Goal: Feedback & Contribution: Leave review/rating

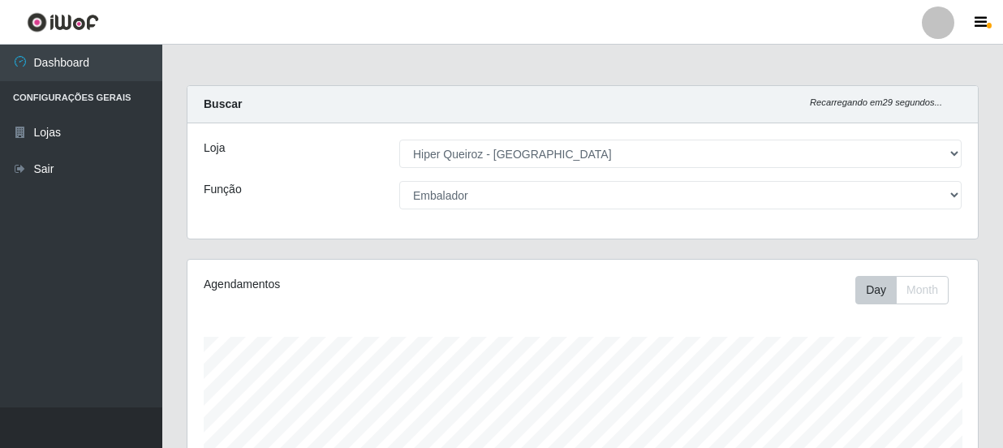
select select "513"
select select "22"
click at [399, 181] on select "[Selecione...] Embalador Embalador + Embalador ++ Operador de Caixa Operador de…" at bounding box center [680, 195] width 562 height 28
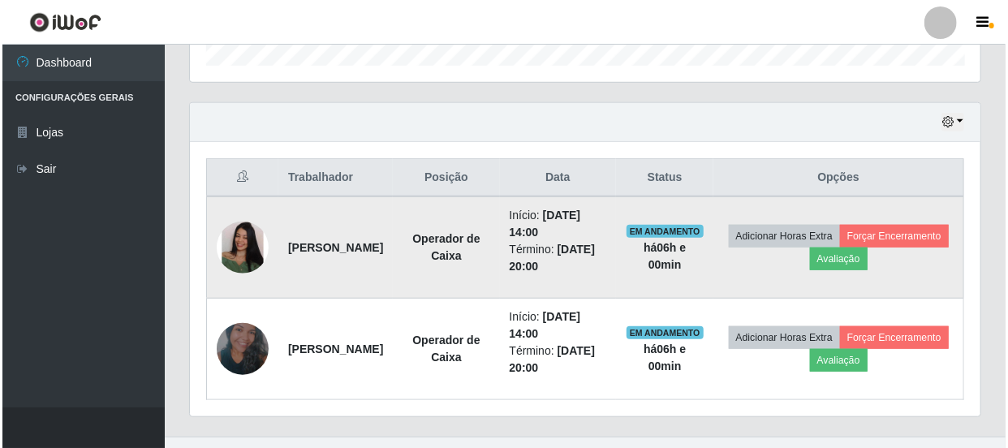
scroll to position [516, 0]
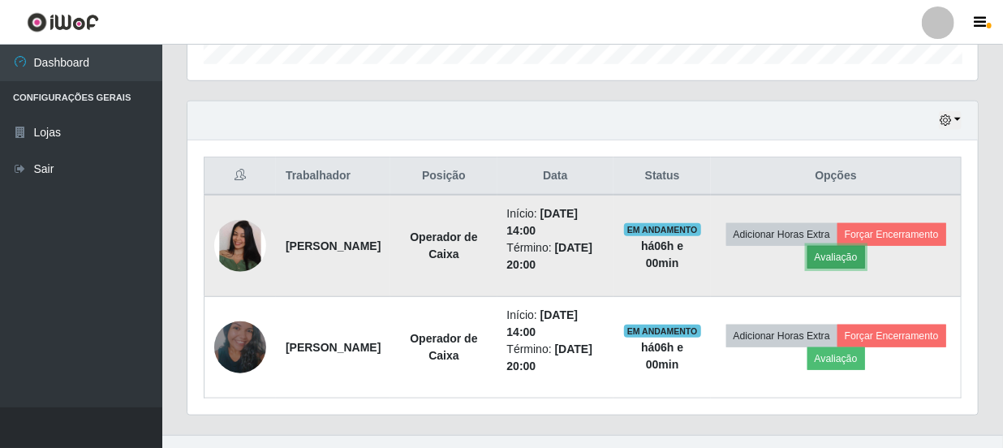
click at [865, 254] on button "Avaliação" at bounding box center [837, 257] width 58 height 23
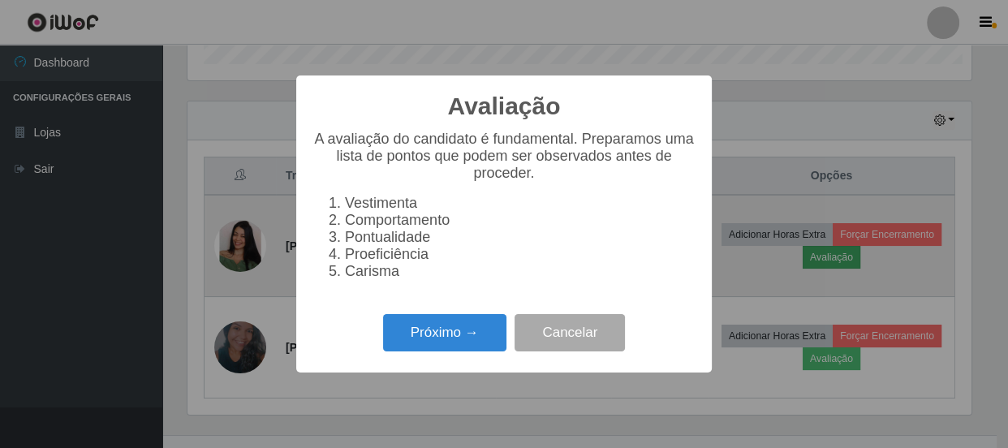
scroll to position [337, 783]
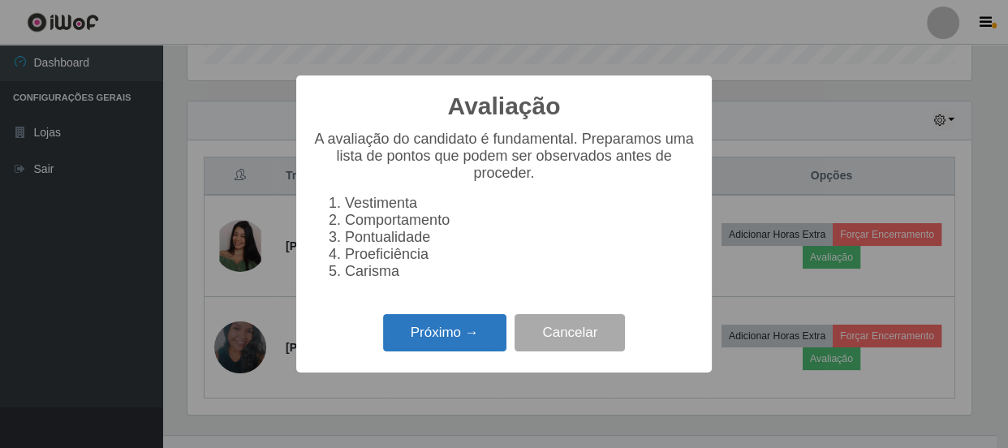
click at [458, 334] on button "Próximo →" at bounding box center [444, 333] width 123 height 38
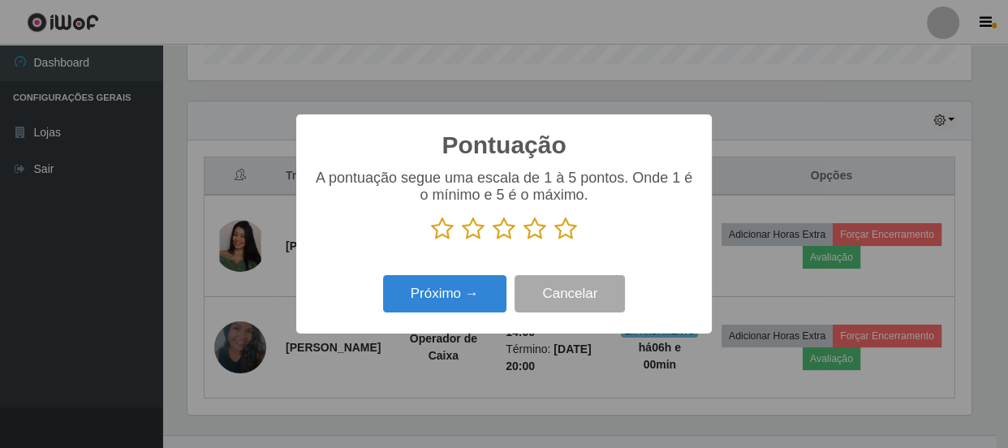
click at [567, 226] on icon at bounding box center [565, 229] width 23 height 24
click at [554, 241] on input "radio" at bounding box center [554, 241] width 0 height 0
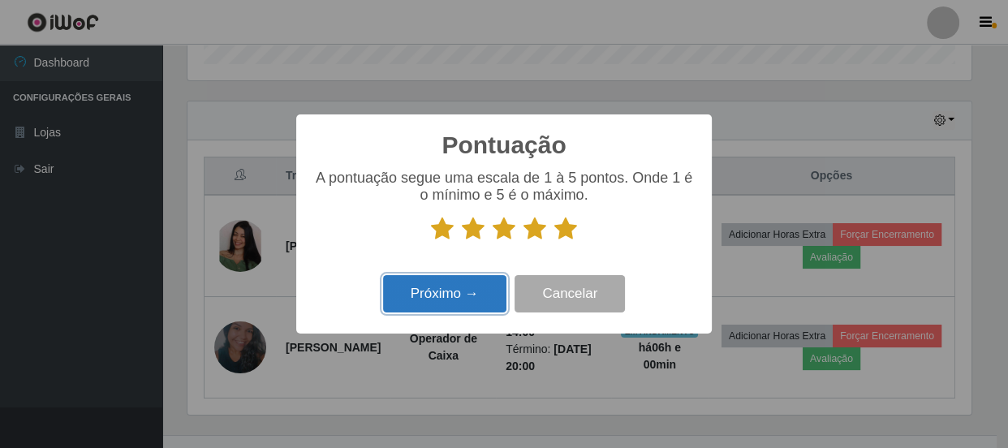
click at [424, 295] on button "Próximo →" at bounding box center [444, 294] width 123 height 38
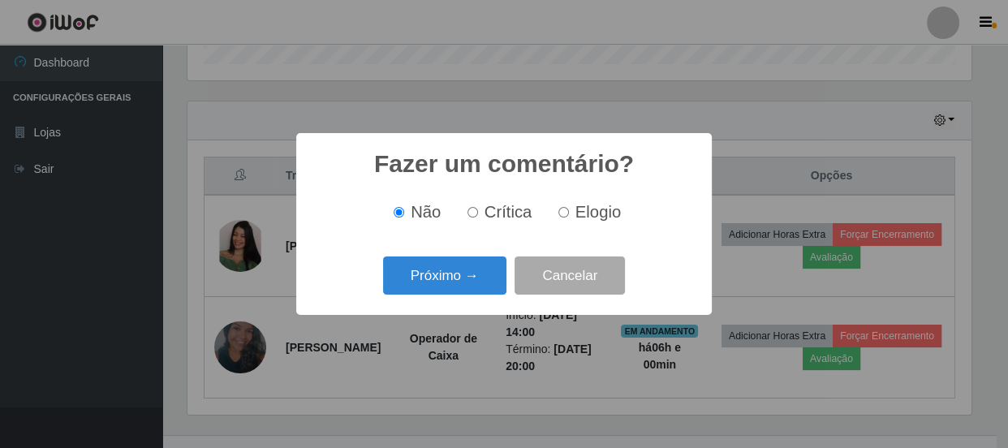
click at [562, 213] on input "Elogio" at bounding box center [563, 212] width 11 height 11
radio input "true"
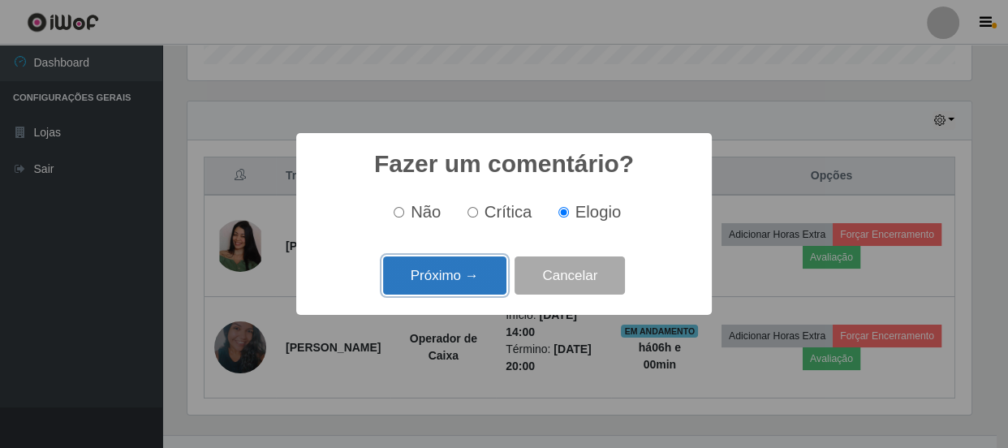
click at [459, 276] on button "Próximo →" at bounding box center [444, 275] width 123 height 38
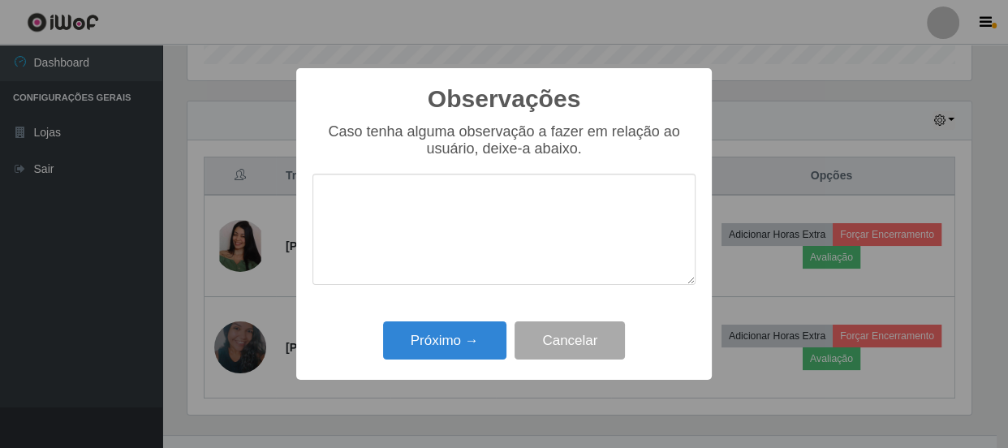
click at [486, 269] on textarea at bounding box center [503, 229] width 383 height 111
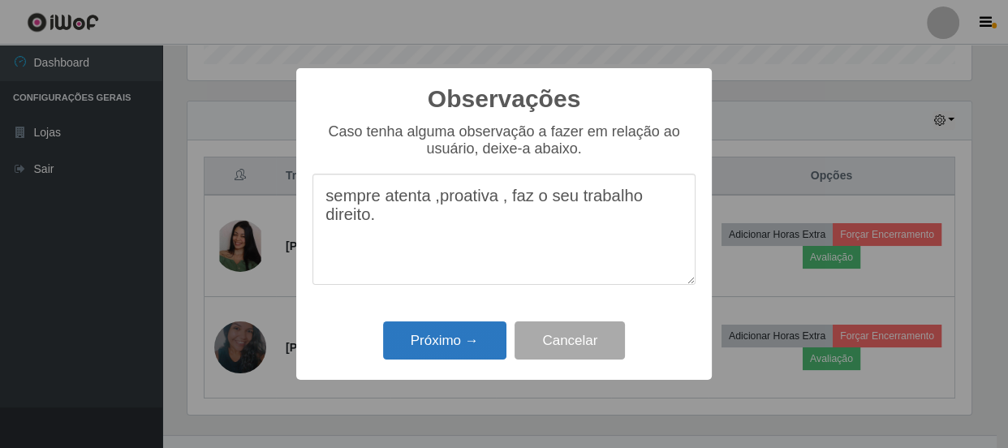
type textarea "sempre atenta ,proativa , faz o seu trabalho direito."
click at [466, 325] on button "Próximo →" at bounding box center [444, 340] width 123 height 38
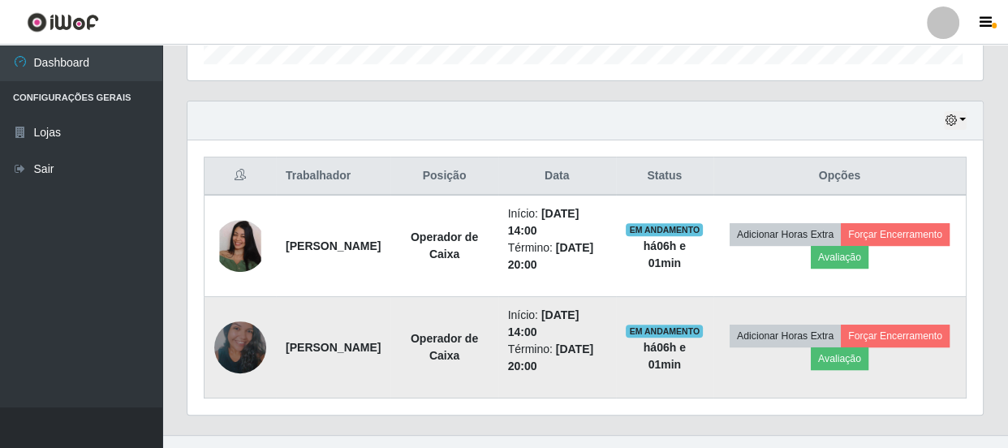
scroll to position [337, 791]
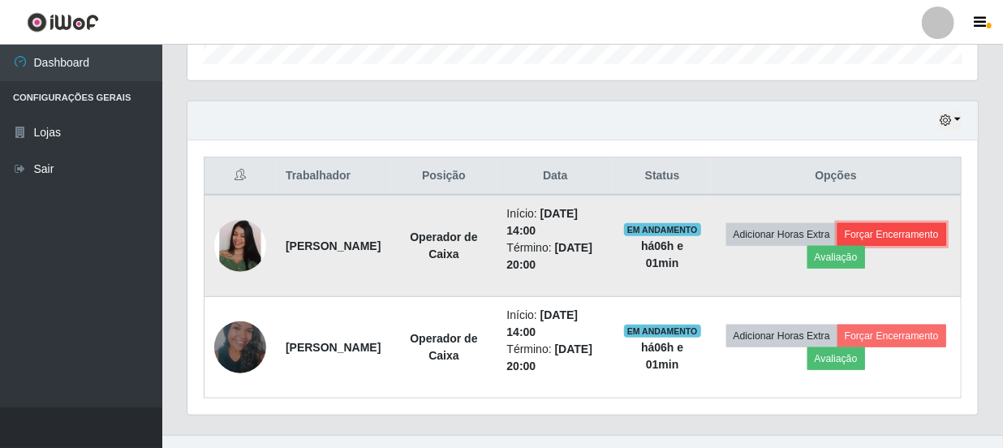
click at [838, 246] on button "Forçar Encerramento" at bounding box center [892, 234] width 109 height 23
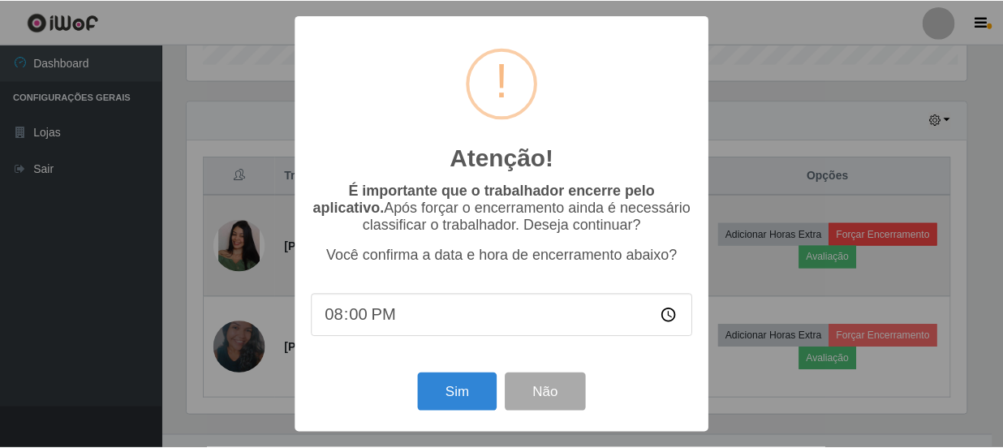
scroll to position [337, 783]
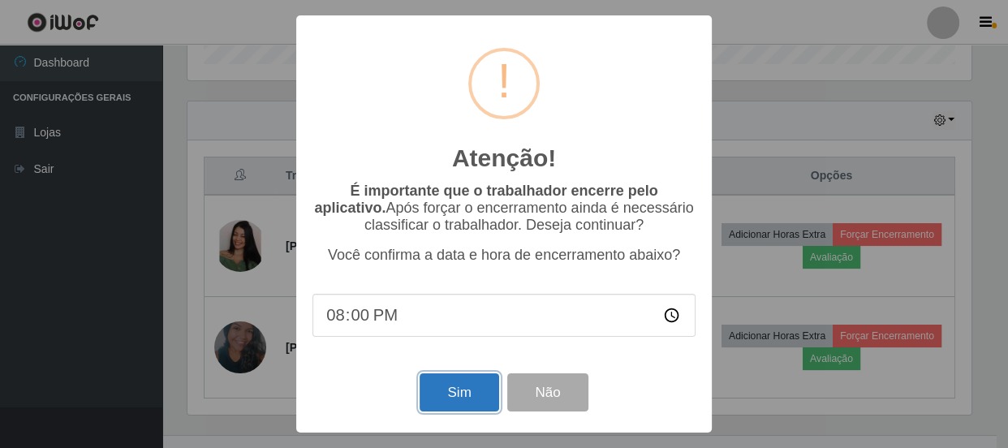
click at [456, 394] on button "Sim" at bounding box center [459, 392] width 79 height 38
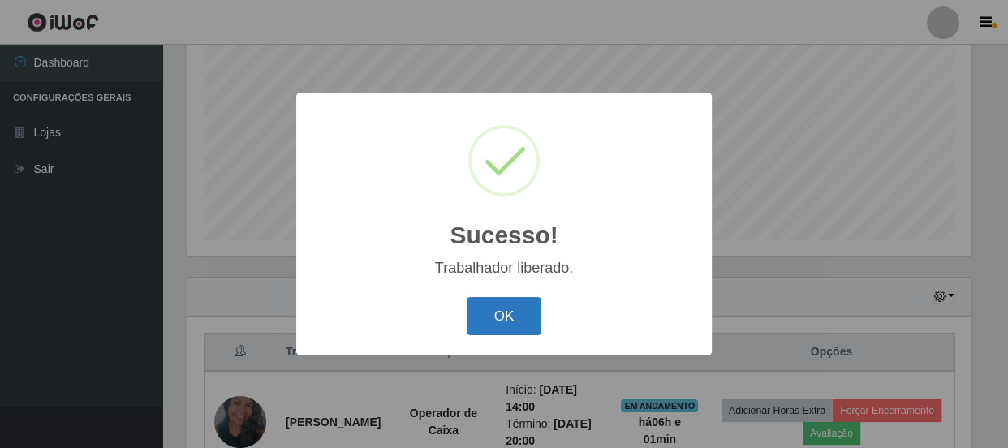
click at [489, 317] on button "OK" at bounding box center [504, 316] width 75 height 38
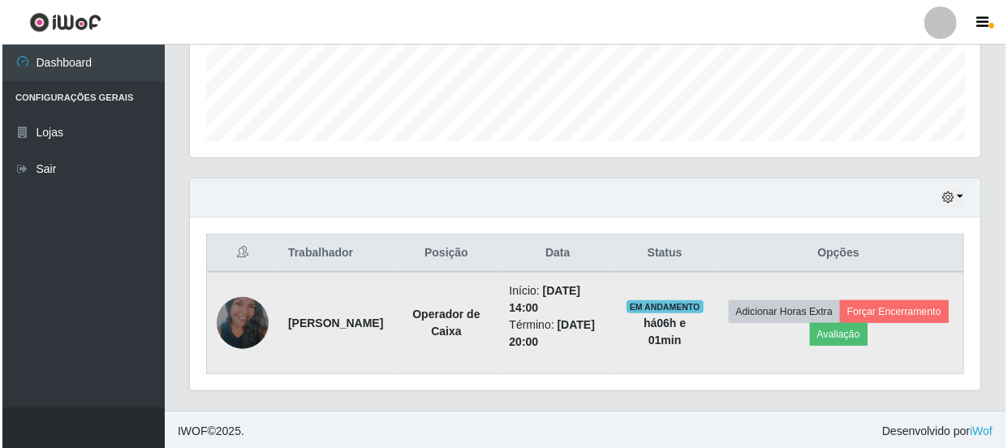
scroll to position [441, 0]
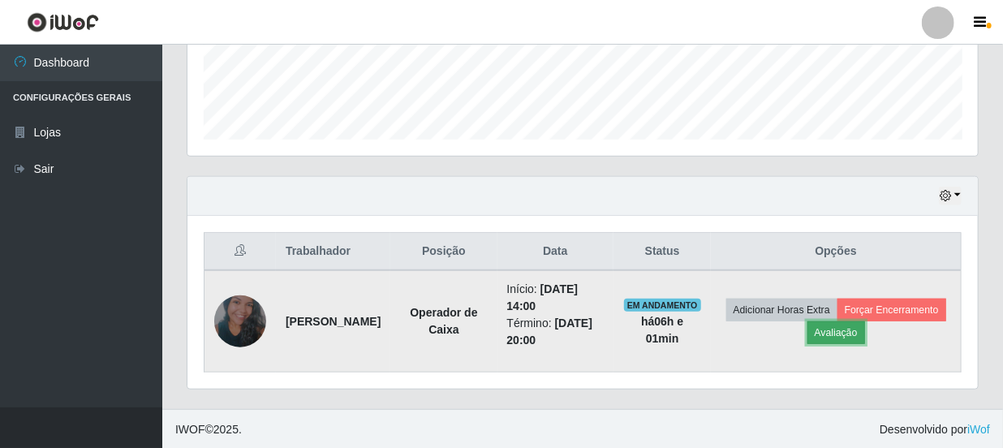
click at [865, 327] on button "Avaliação" at bounding box center [837, 332] width 58 height 23
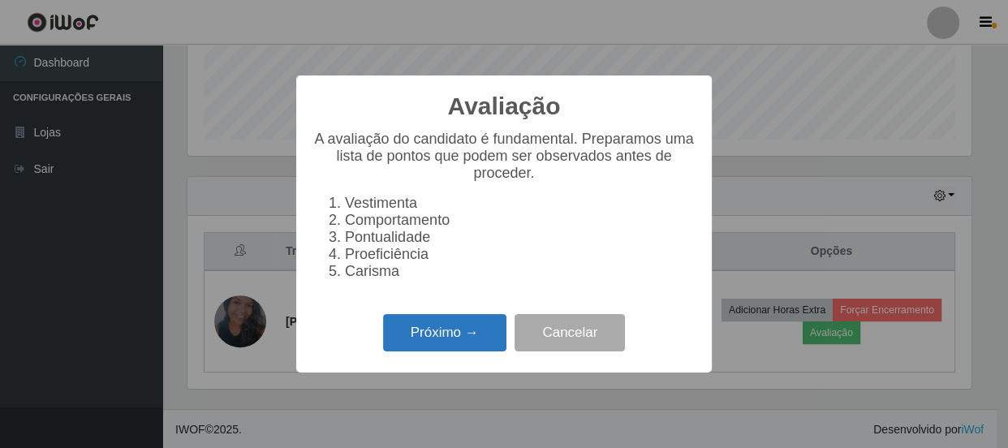
click at [445, 343] on button "Próximo →" at bounding box center [444, 333] width 123 height 38
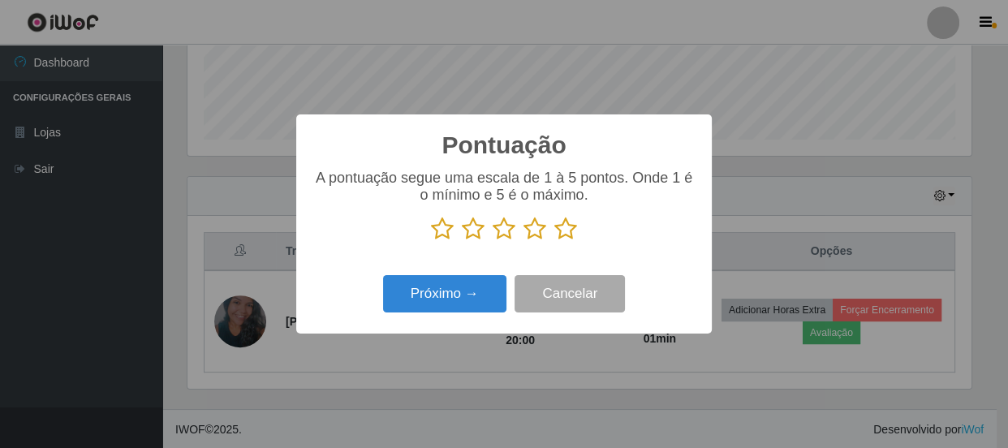
scroll to position [811322, 810874]
click at [505, 227] on icon at bounding box center [504, 229] width 23 height 24
click at [493, 241] on input "radio" at bounding box center [493, 241] width 0 height 0
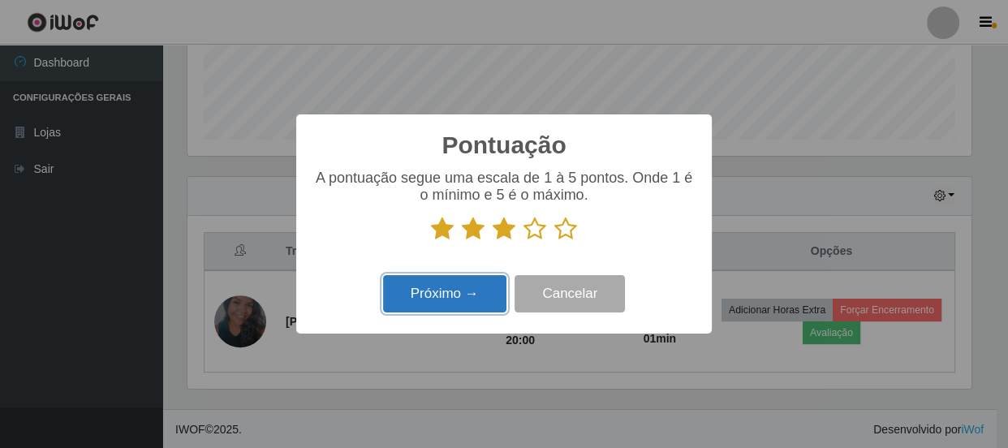
click at [479, 303] on button "Próximo →" at bounding box center [444, 294] width 123 height 38
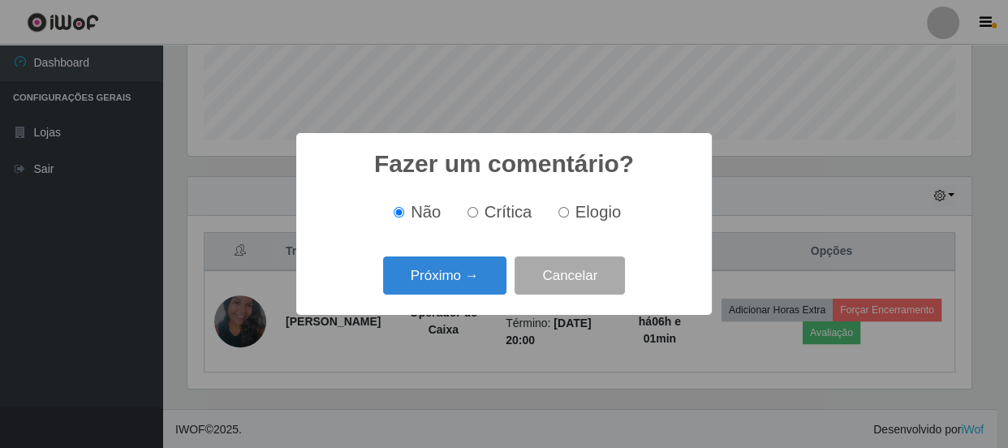
click at [464, 213] on label "Crítica" at bounding box center [496, 212] width 71 height 19
click at [468, 213] on input "Crítica" at bounding box center [473, 212] width 11 height 11
radio input "true"
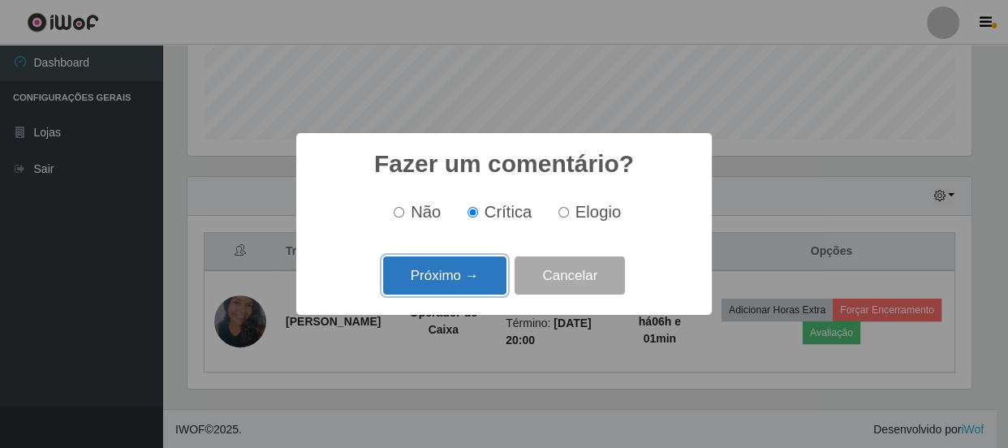
click at [479, 268] on button "Próximo →" at bounding box center [444, 275] width 123 height 38
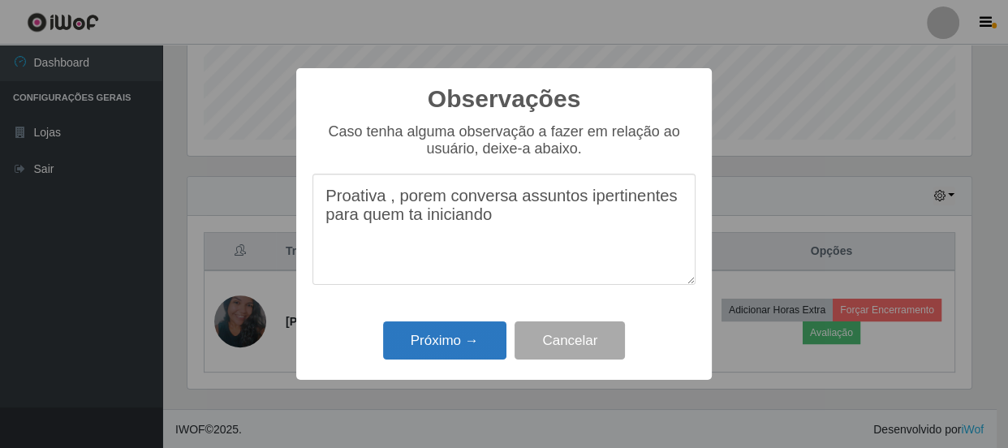
type textarea "Proativa , porem conversa assuntos ipertinentes para quem ta iniciando"
click at [461, 335] on button "Próximo →" at bounding box center [444, 340] width 123 height 38
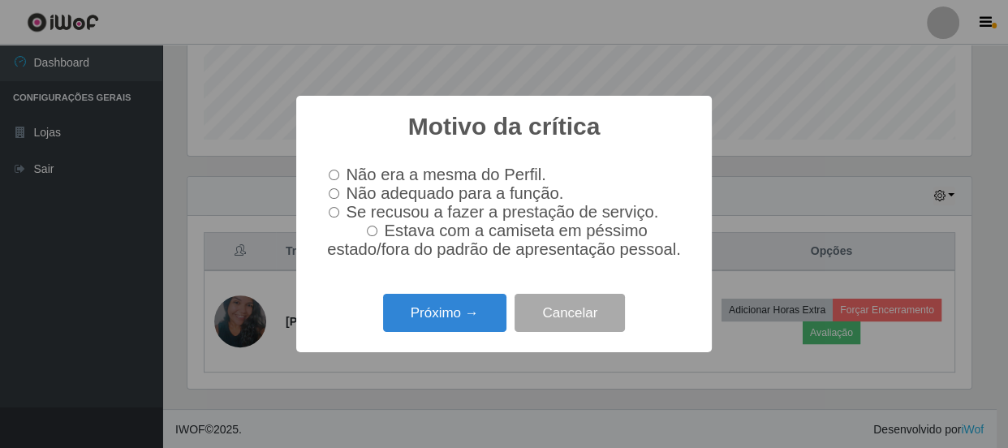
click at [334, 195] on input "Não adequado para a função." at bounding box center [334, 193] width 11 height 11
radio input "true"
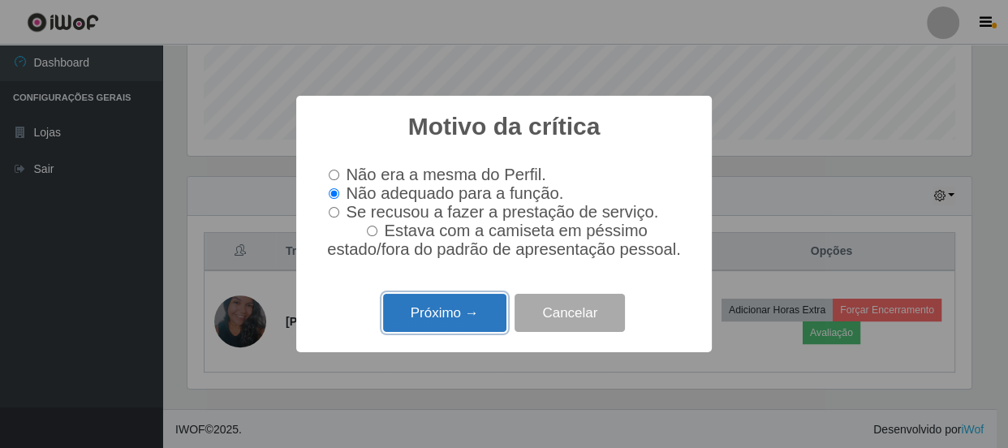
click at [455, 311] on button "Próximo →" at bounding box center [444, 313] width 123 height 38
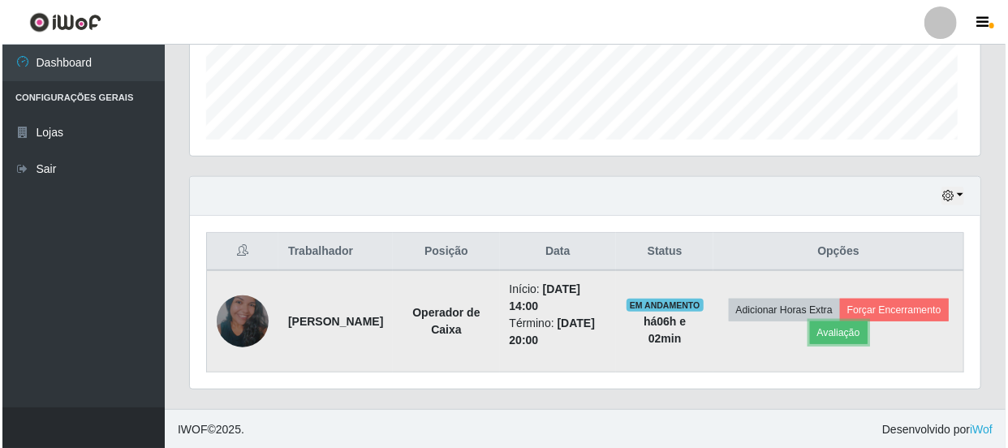
scroll to position [337, 791]
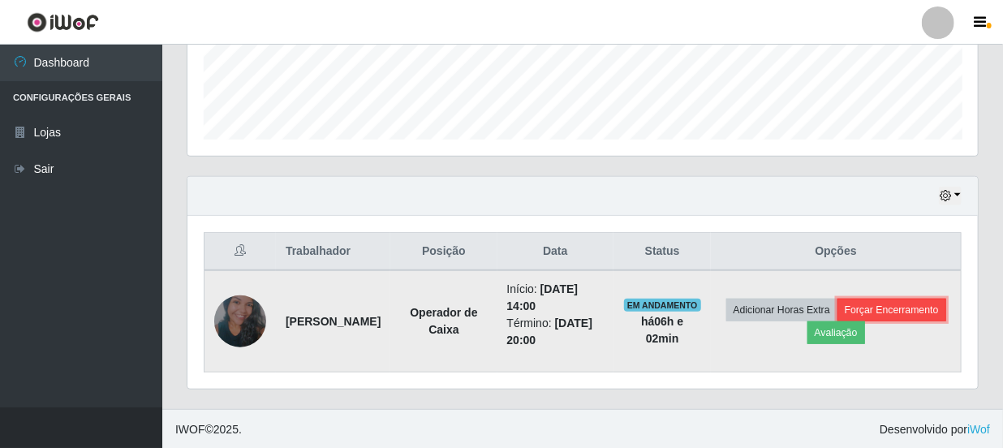
click at [838, 321] on button "Forçar Encerramento" at bounding box center [892, 310] width 109 height 23
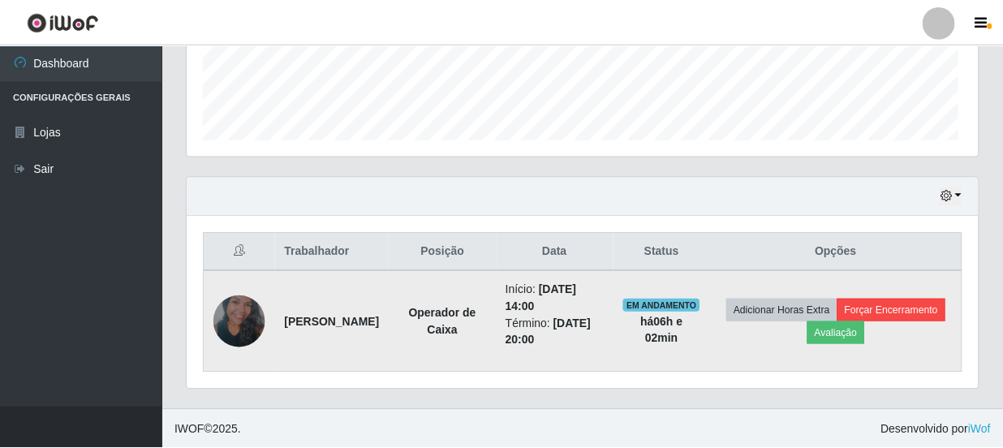
scroll to position [337, 783]
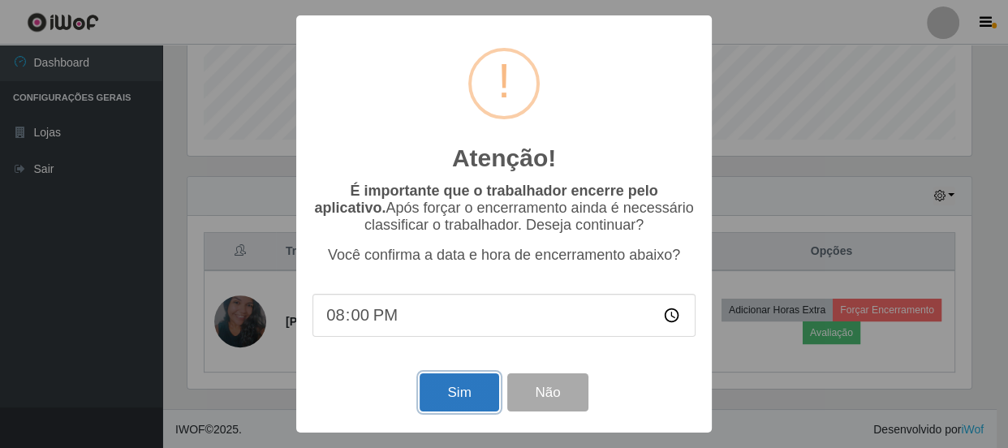
click at [472, 391] on button "Sim" at bounding box center [459, 392] width 79 height 38
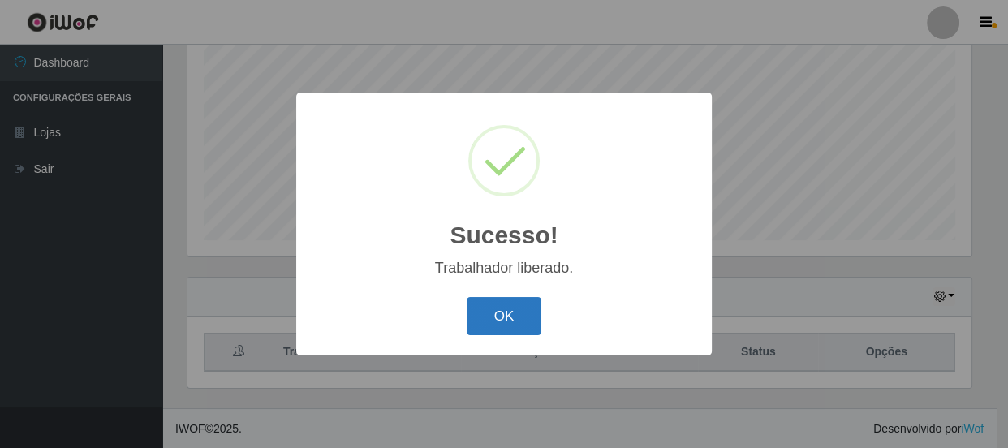
click at [519, 304] on button "OK" at bounding box center [504, 316] width 75 height 38
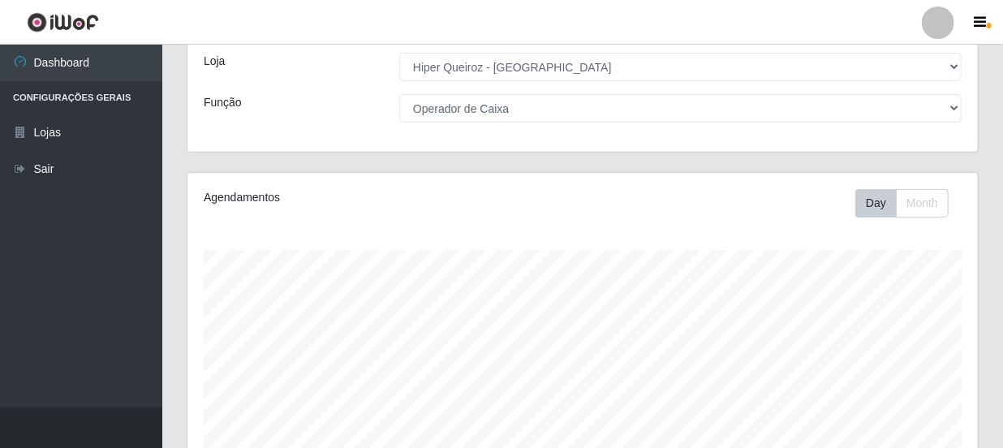
scroll to position [0, 0]
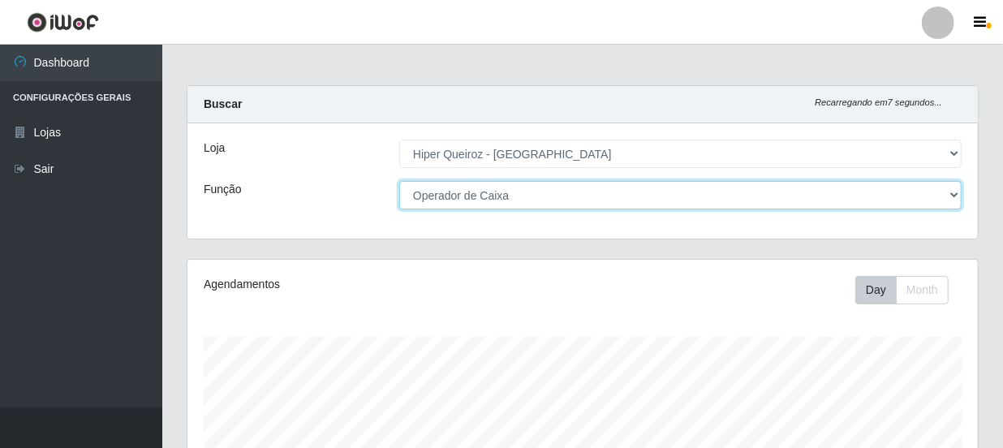
click at [953, 188] on select "[Selecione...] Embalador Embalador + Embalador ++ Operador de Caixa Operador de…" at bounding box center [680, 195] width 562 height 28
select select "1"
click at [399, 181] on select "[Selecione...] Embalador Embalador + Embalador ++ Operador de Caixa Operador de…" at bounding box center [680, 195] width 562 height 28
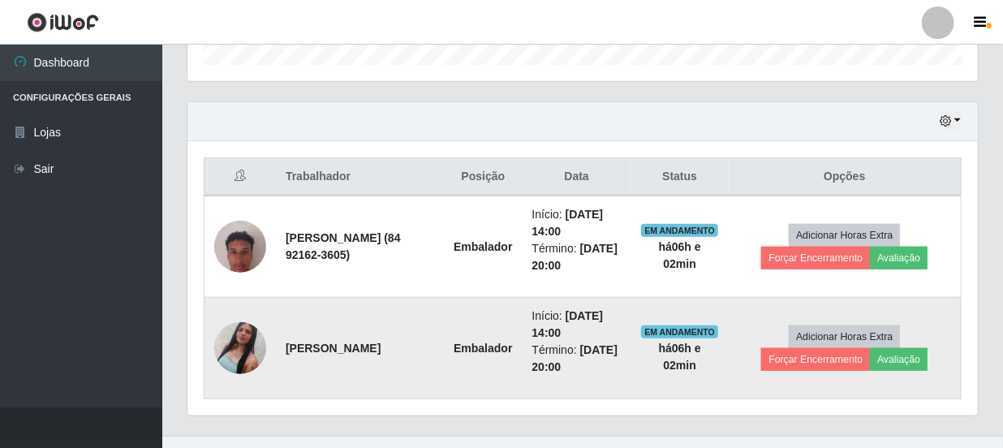
scroll to position [516, 0]
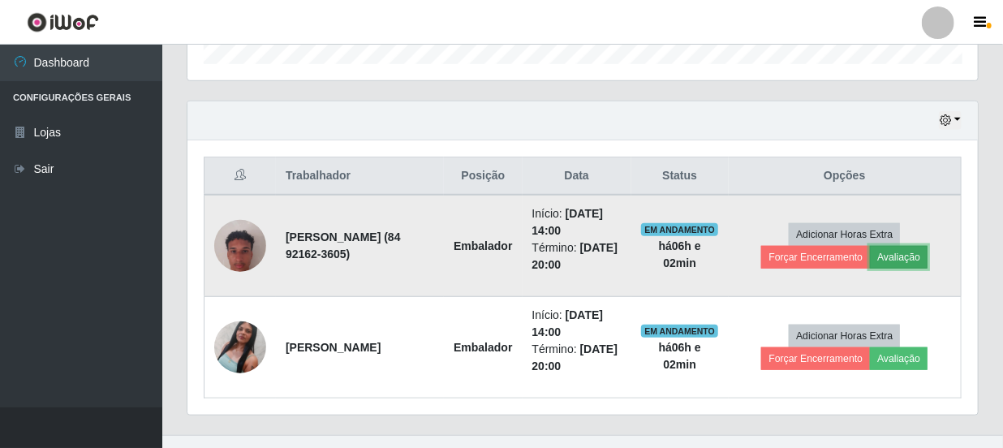
click at [920, 252] on button "Avaliação" at bounding box center [899, 257] width 58 height 23
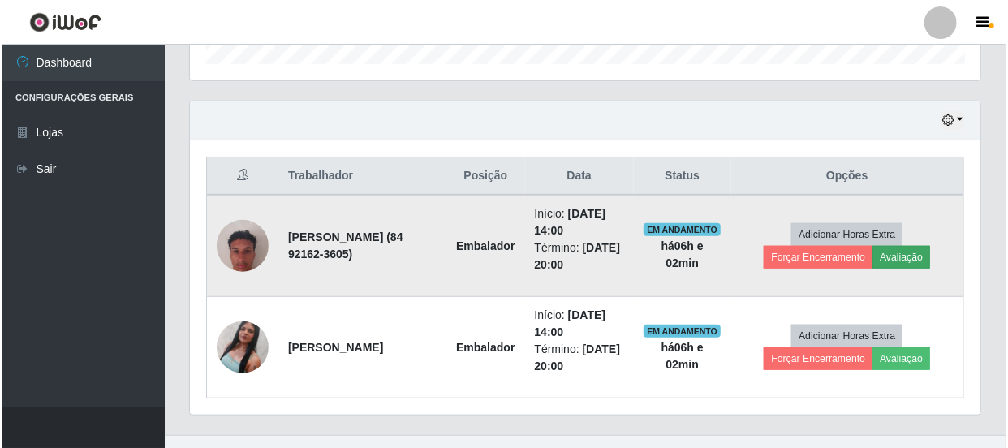
scroll to position [337, 783]
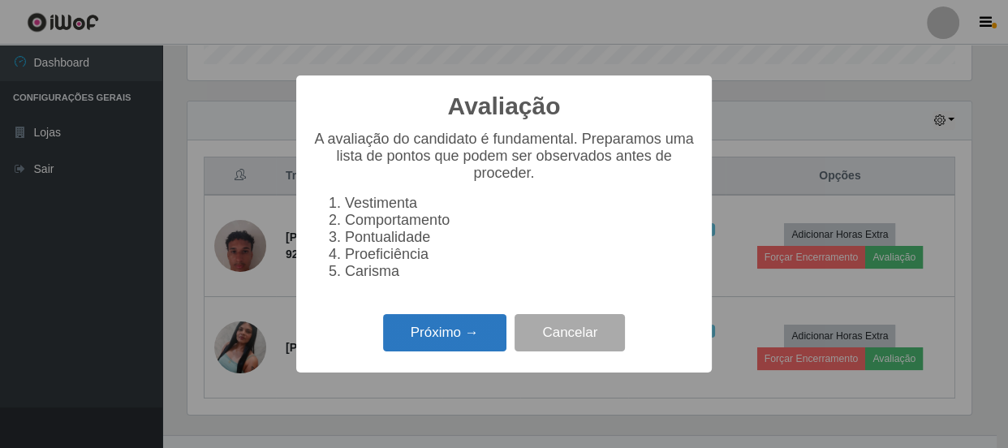
click at [461, 337] on button "Próximo →" at bounding box center [444, 333] width 123 height 38
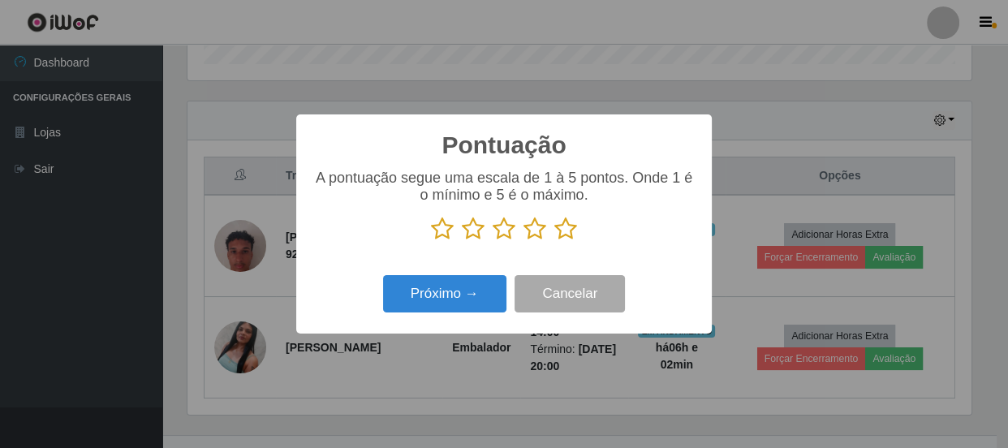
click at [506, 234] on icon at bounding box center [504, 229] width 23 height 24
click at [493, 241] on input "radio" at bounding box center [493, 241] width 0 height 0
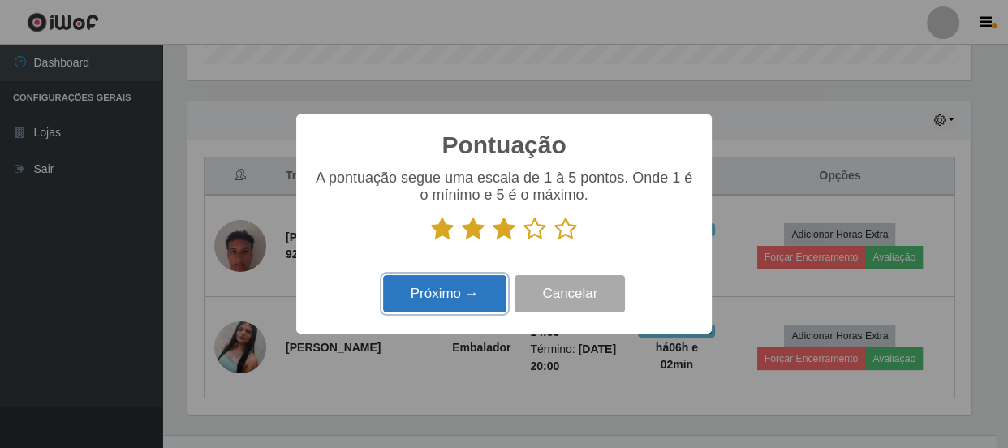
click at [490, 290] on button "Próximo →" at bounding box center [444, 294] width 123 height 38
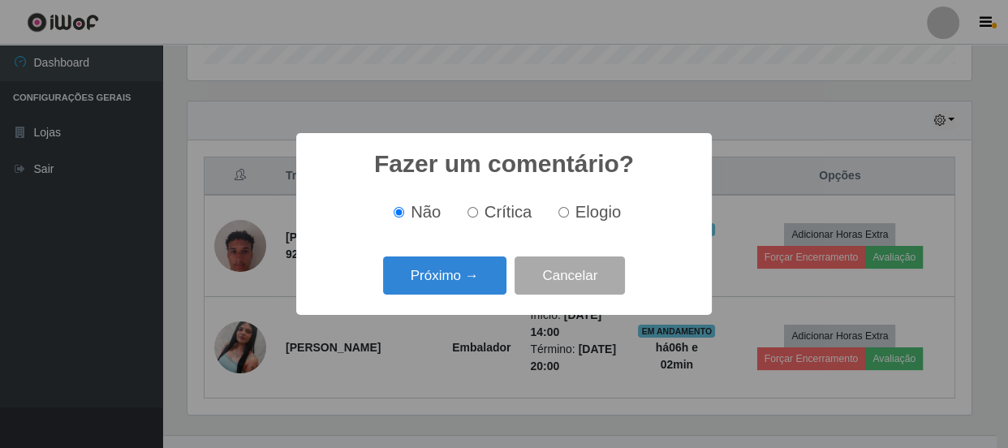
click at [476, 213] on input "Crítica" at bounding box center [473, 212] width 11 height 11
radio input "true"
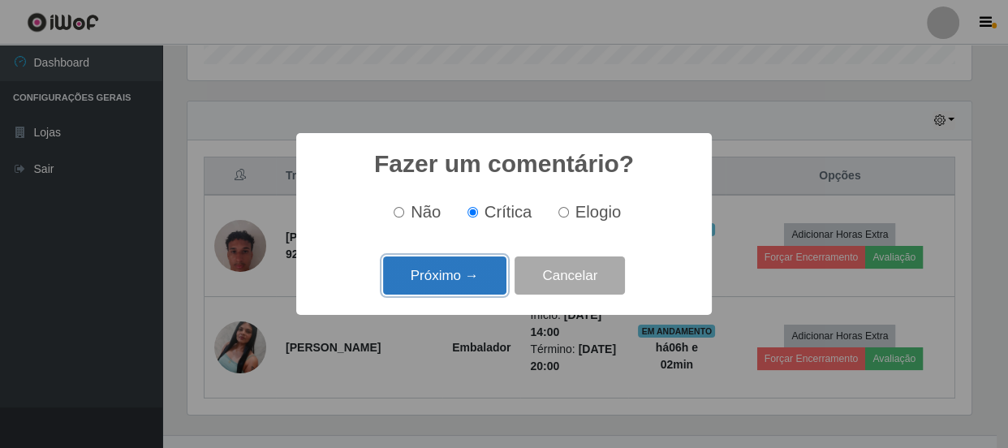
click at [472, 271] on button "Próximo →" at bounding box center [444, 275] width 123 height 38
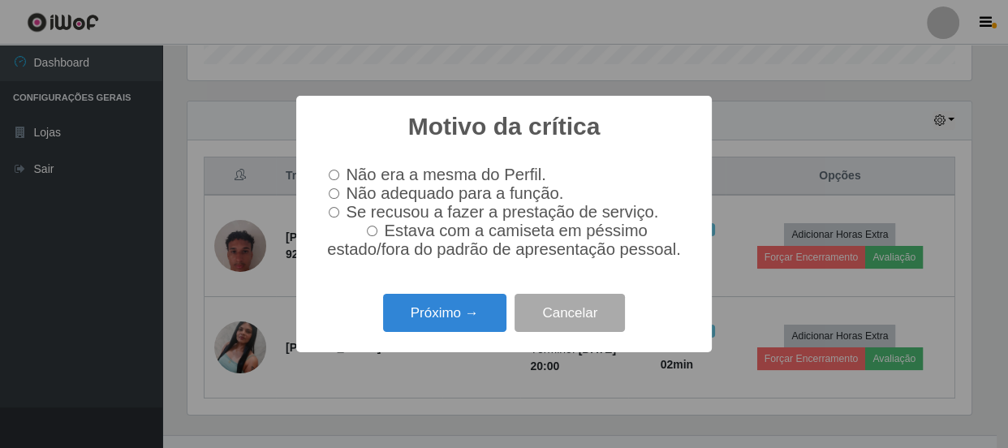
click at [337, 213] on input "Se recusou a fazer a prestação de serviço." at bounding box center [334, 212] width 11 height 11
radio input "true"
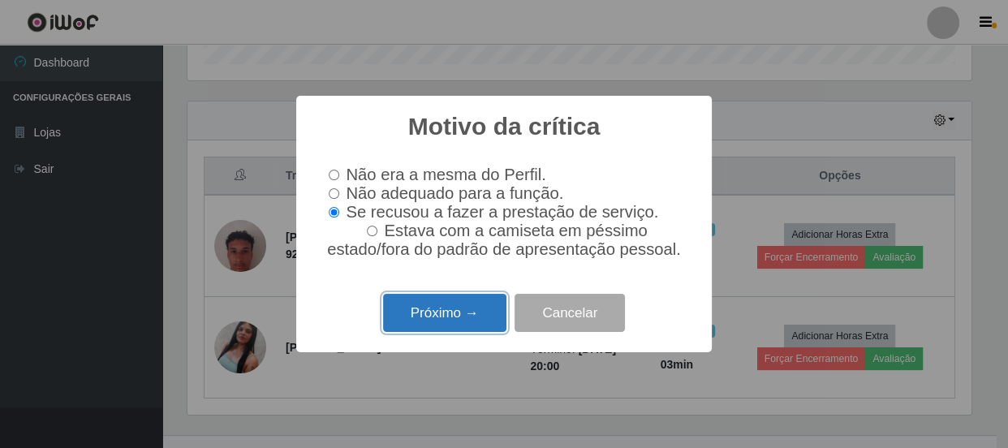
click at [450, 319] on button "Próximo →" at bounding box center [444, 313] width 123 height 38
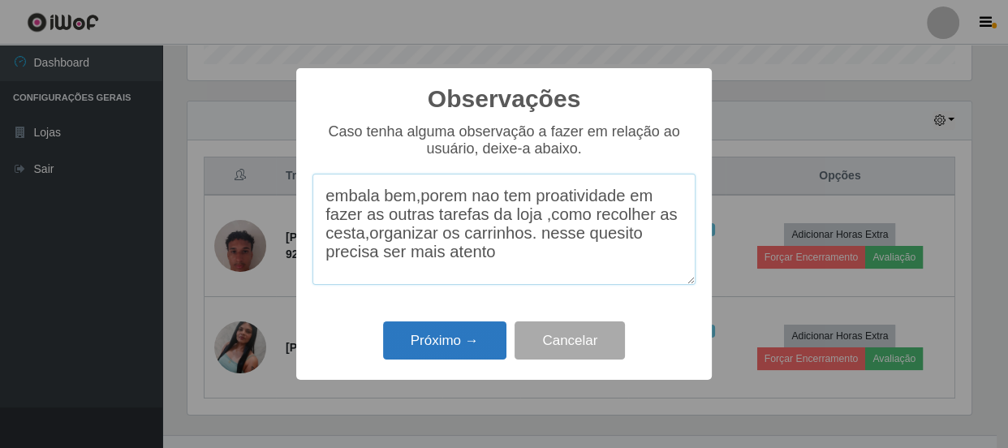
type textarea "embala bem,porem nao tem proatividade em fazer as outras tarefas da loja ,como …"
click at [456, 346] on button "Próximo →" at bounding box center [444, 340] width 123 height 38
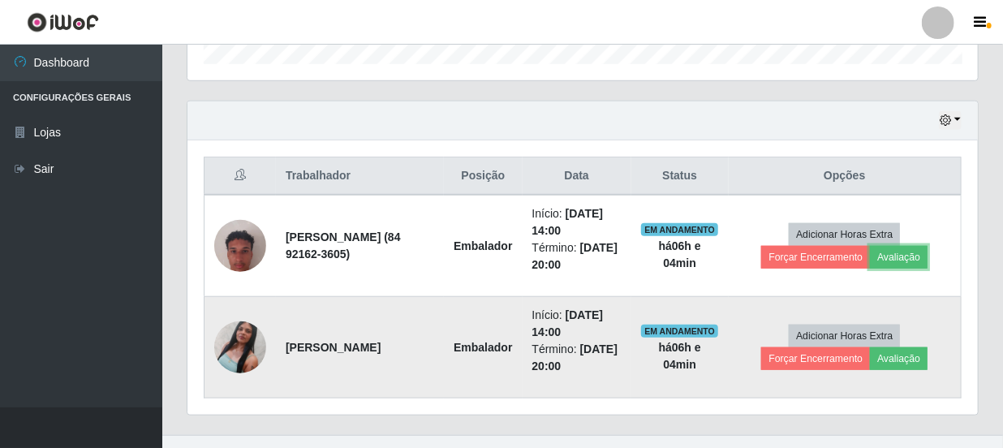
scroll to position [337, 791]
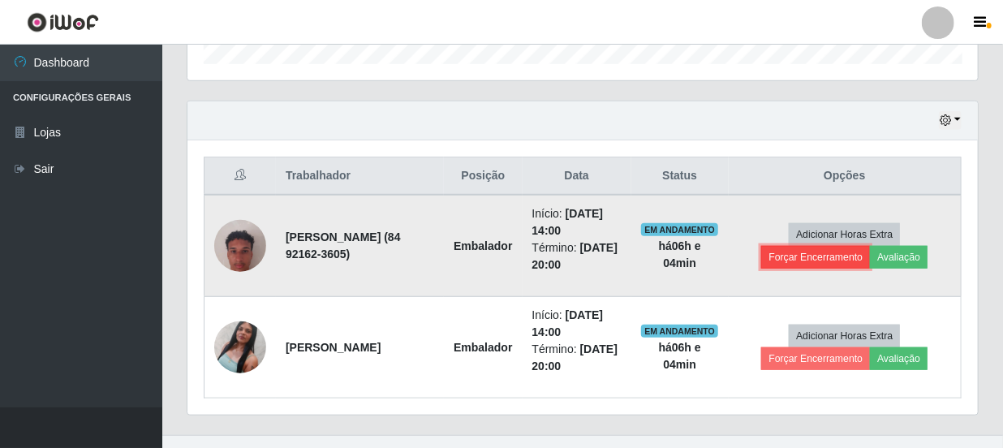
click at [850, 253] on button "Forçar Encerramento" at bounding box center [815, 257] width 109 height 23
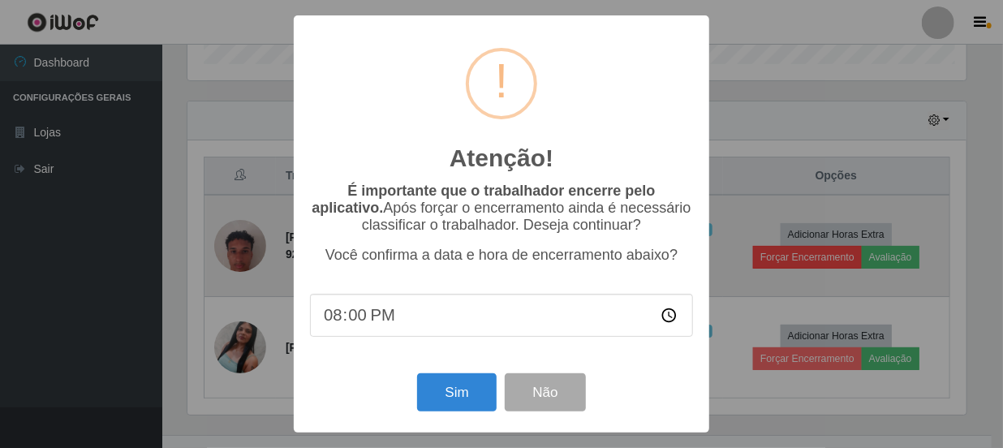
scroll to position [337, 783]
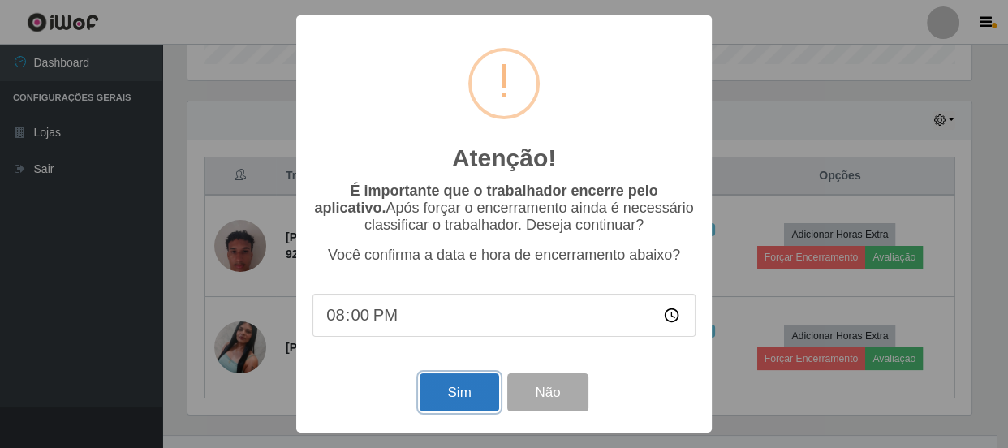
click at [452, 390] on button "Sim" at bounding box center [459, 392] width 79 height 38
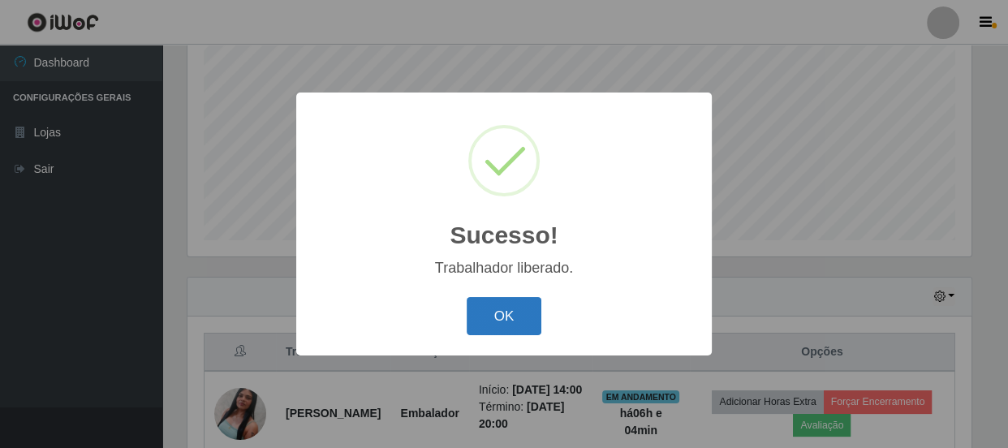
click at [523, 309] on button "OK" at bounding box center [504, 316] width 75 height 38
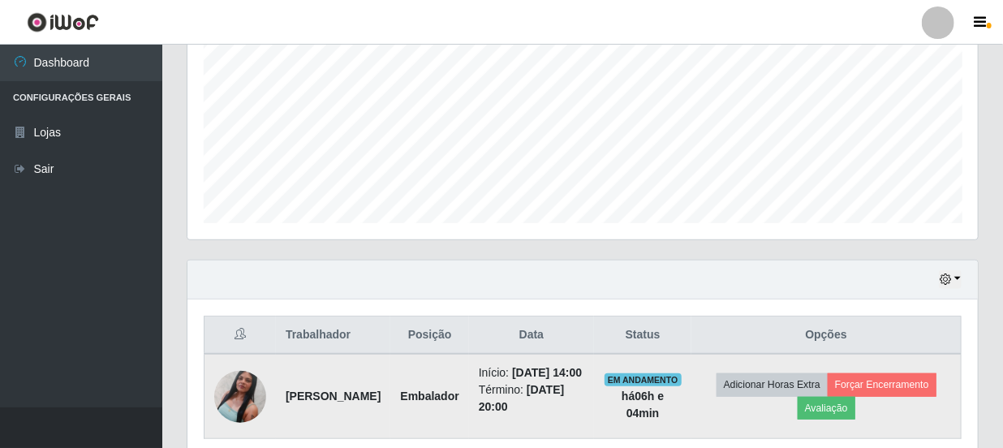
scroll to position [414, 0]
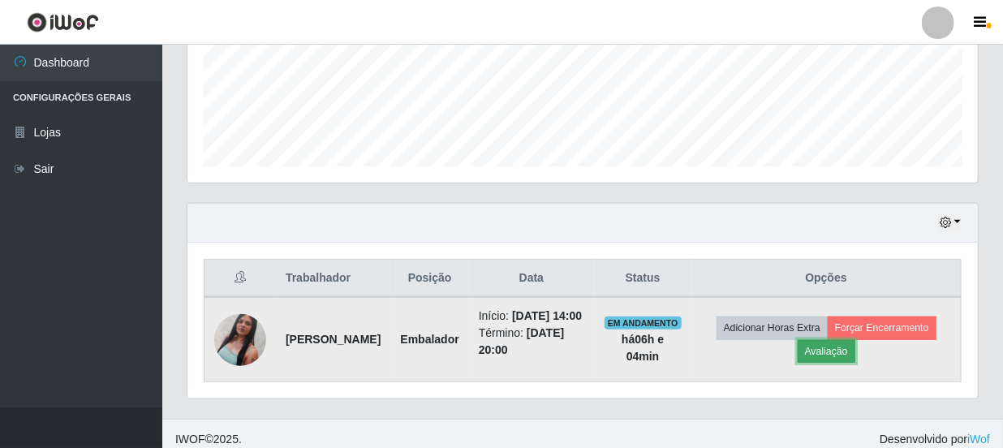
click at [855, 361] on button "Avaliação" at bounding box center [827, 351] width 58 height 23
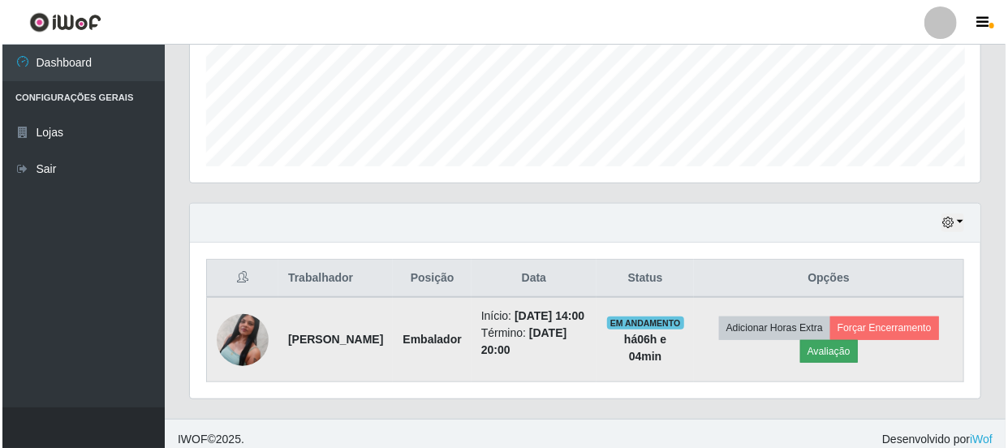
scroll to position [337, 783]
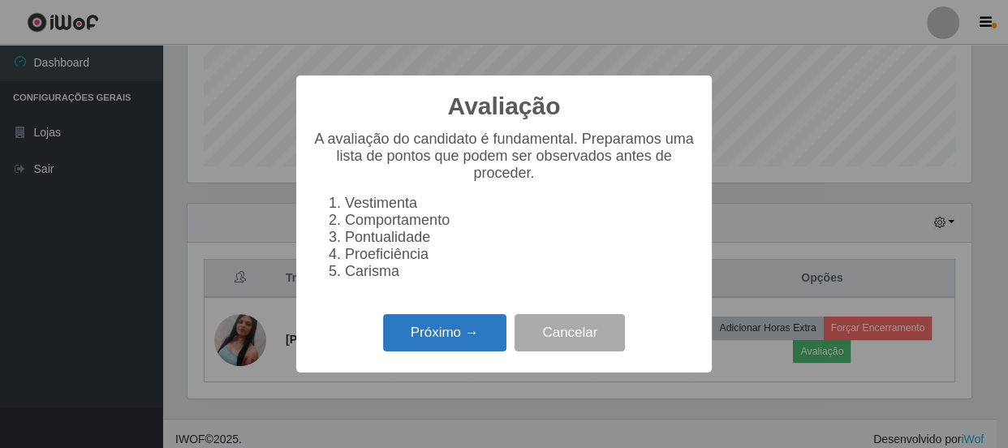
click at [436, 345] on button "Próximo →" at bounding box center [444, 333] width 123 height 38
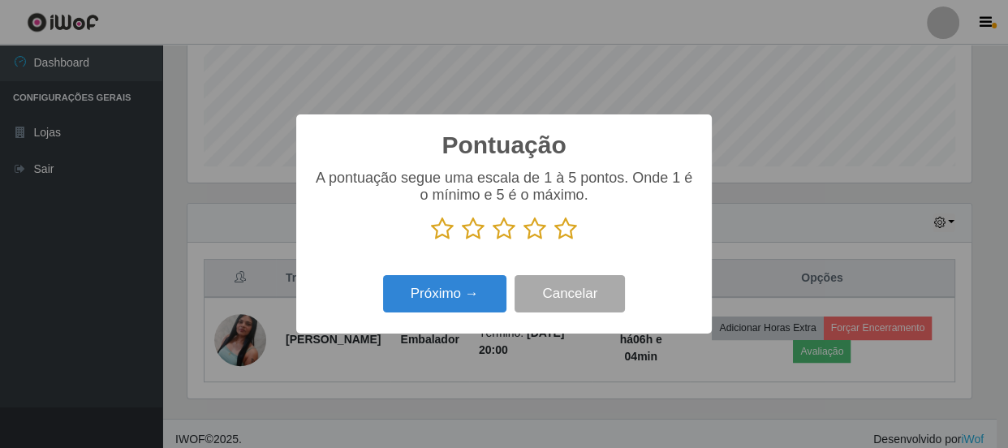
click at [505, 236] on icon at bounding box center [504, 229] width 23 height 24
click at [493, 241] on input "radio" at bounding box center [493, 241] width 0 height 0
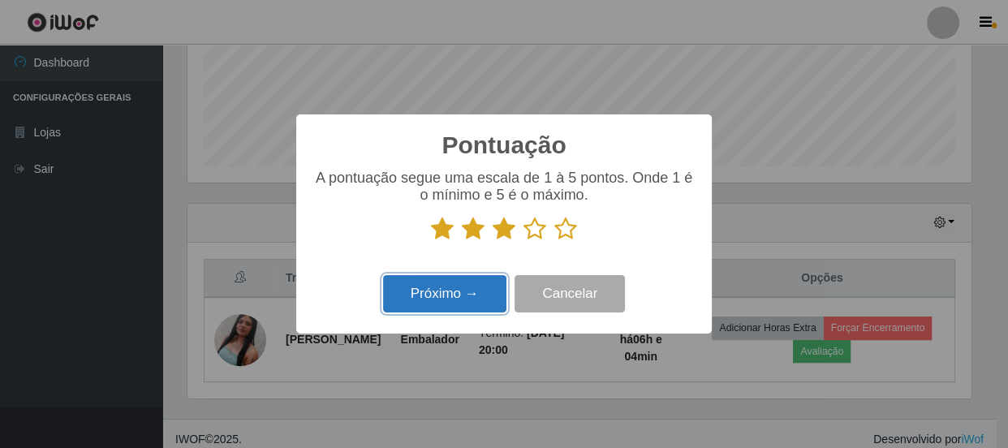
click at [483, 287] on button "Próximo →" at bounding box center [444, 294] width 123 height 38
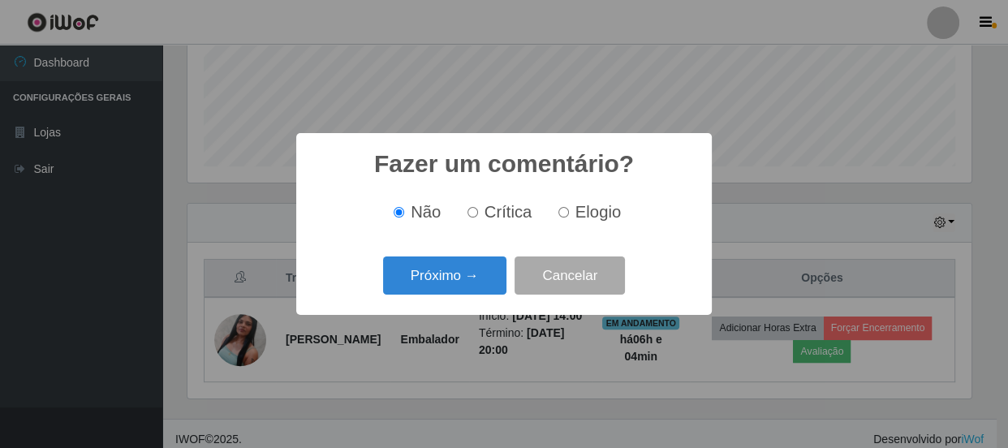
click at [475, 213] on input "Crítica" at bounding box center [473, 212] width 11 height 11
radio input "true"
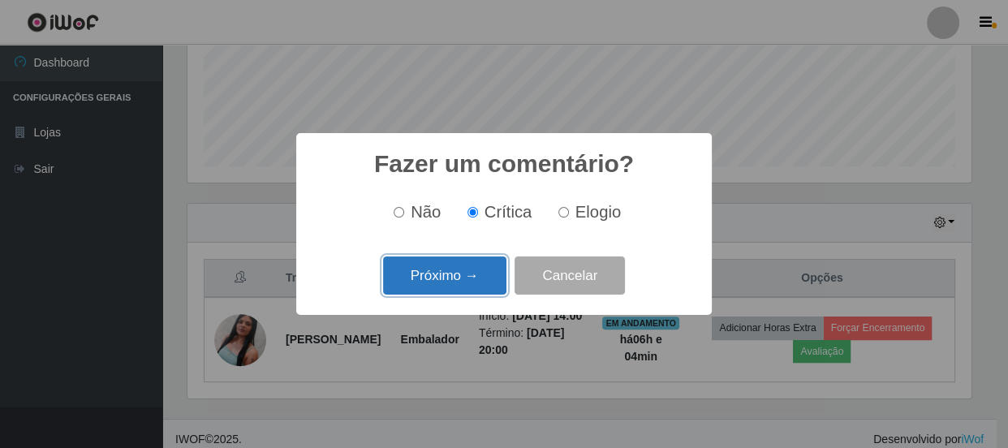
click at [475, 284] on button "Próximo →" at bounding box center [444, 275] width 123 height 38
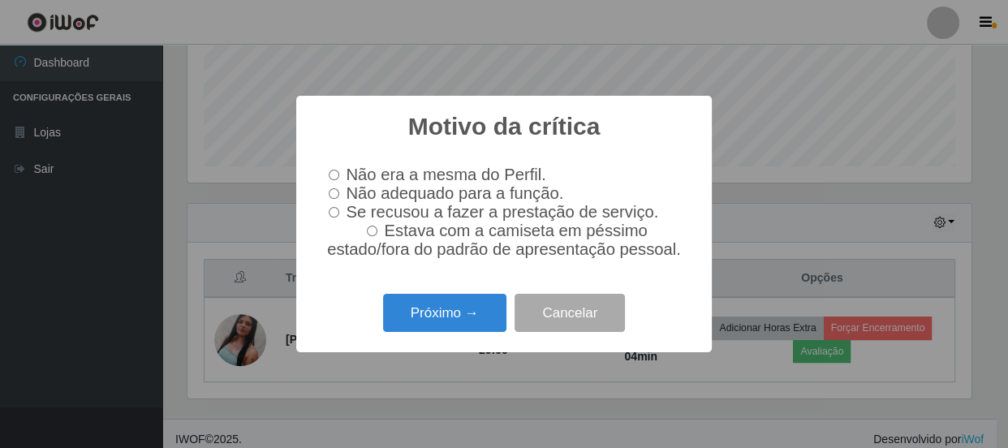
click at [343, 216] on label "Se recusou a fazer a prestação de serviço." at bounding box center [490, 212] width 336 height 19
click at [339, 216] on input "Se recusou a fazer a prestação de serviço." at bounding box center [334, 212] width 11 height 11
radio input "true"
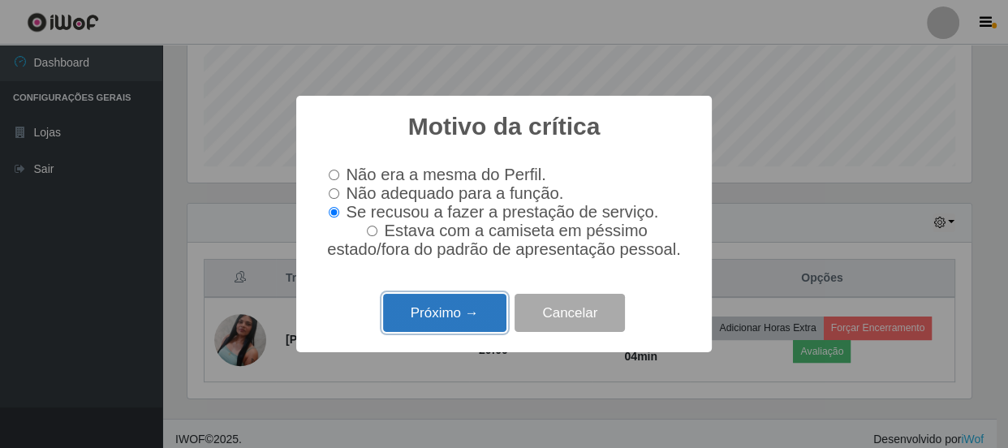
click at [431, 316] on button "Próximo →" at bounding box center [444, 313] width 123 height 38
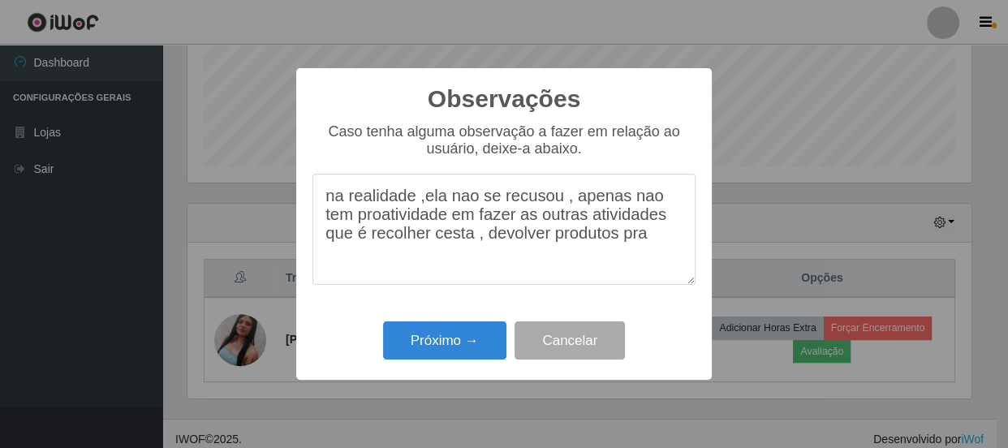
type textarea "na realidade ,ela nao se recusou , apenas nao tem proatividade em fazer as outr…"
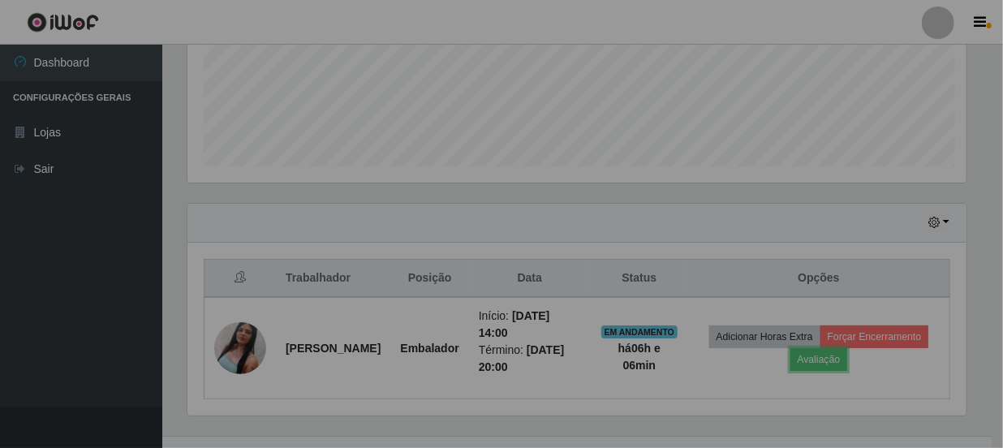
scroll to position [337, 791]
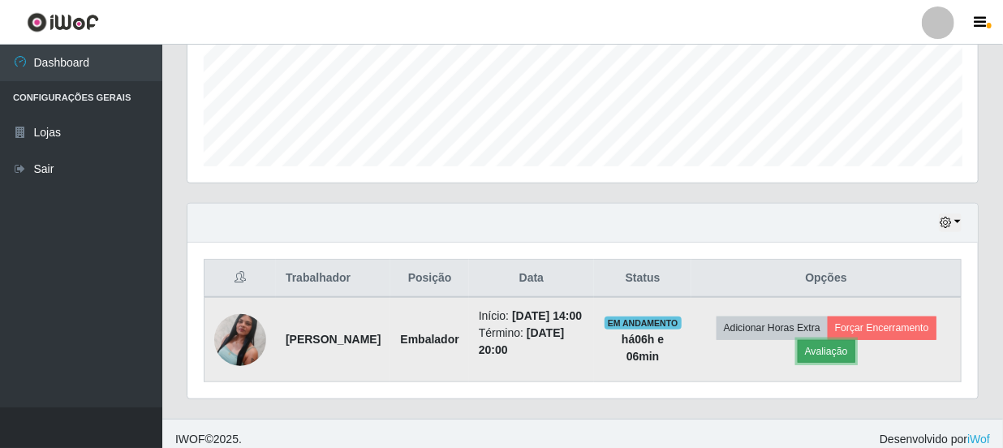
click at [840, 355] on button "Avaliação" at bounding box center [827, 351] width 58 height 23
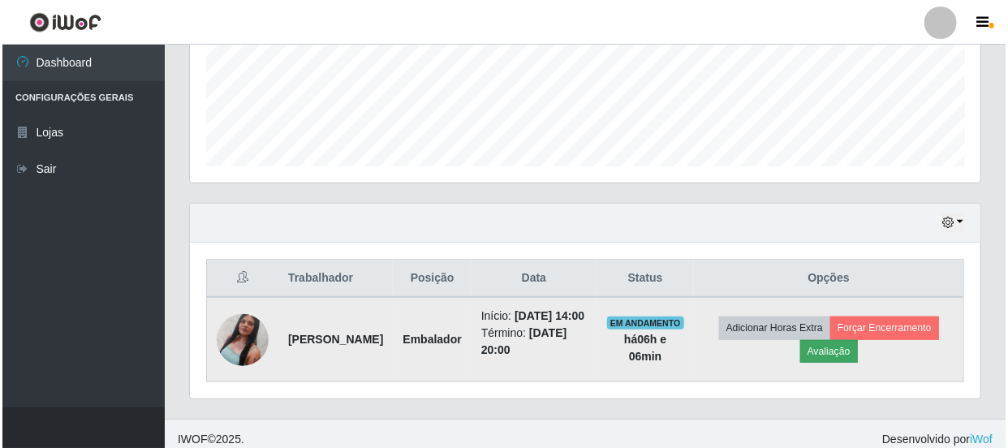
scroll to position [337, 783]
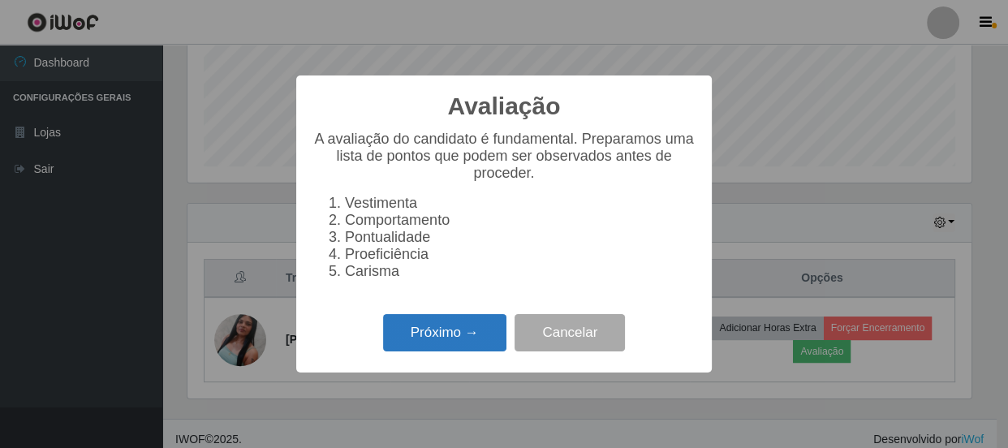
click at [443, 348] on button "Próximo →" at bounding box center [444, 333] width 123 height 38
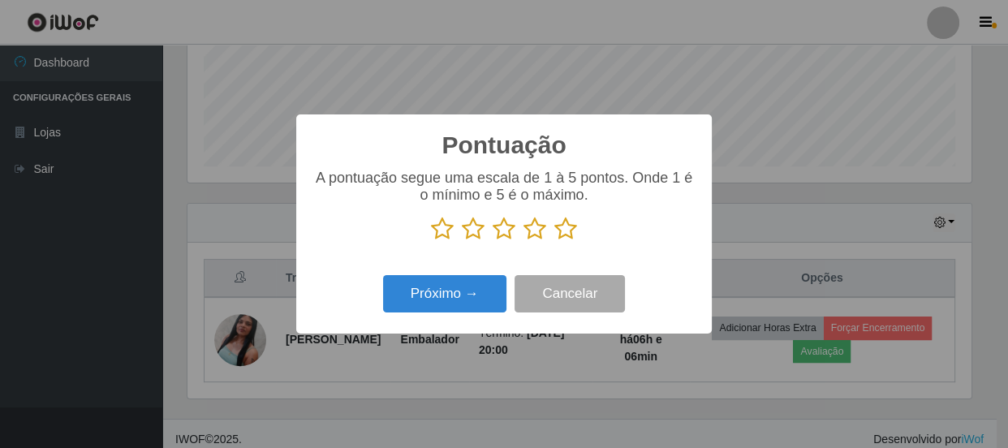
click at [511, 235] on icon at bounding box center [504, 229] width 23 height 24
click at [493, 241] on input "radio" at bounding box center [493, 241] width 0 height 0
drag, startPoint x: 483, startPoint y: 274, endPoint x: 481, endPoint y: 282, distance: 8.5
click at [483, 279] on div "Próximo → Cancelar" at bounding box center [503, 293] width 383 height 46
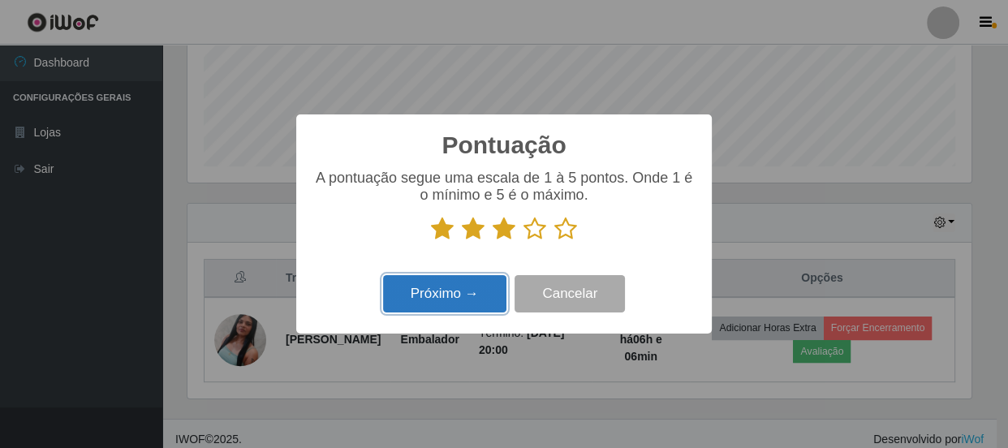
click at [476, 300] on button "Próximo →" at bounding box center [444, 294] width 123 height 38
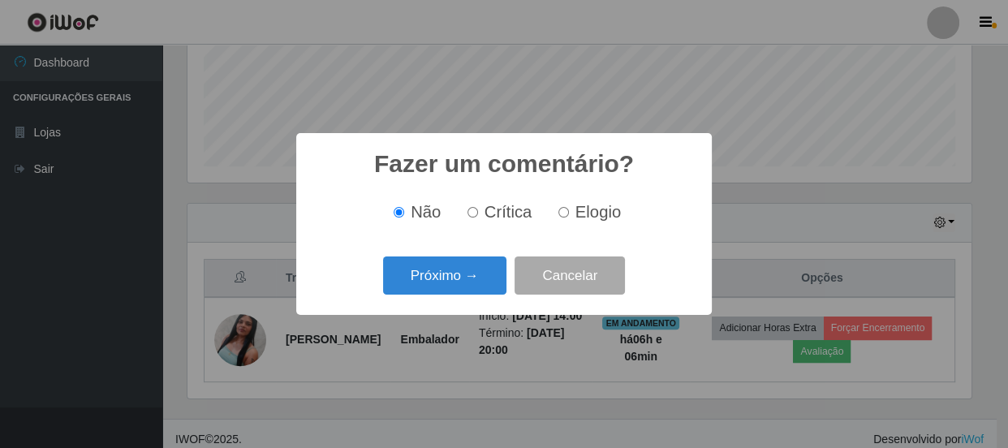
click at [475, 207] on label "Crítica" at bounding box center [496, 212] width 71 height 19
click at [475, 207] on input "Crítica" at bounding box center [473, 212] width 11 height 11
radio input "true"
drag, startPoint x: 468, startPoint y: 252, endPoint x: 461, endPoint y: 265, distance: 14.5
click at [466, 259] on div "Fazer um comentário? × Não Crítica Elogio Próximo → Cancelar" at bounding box center [504, 224] width 416 height 182
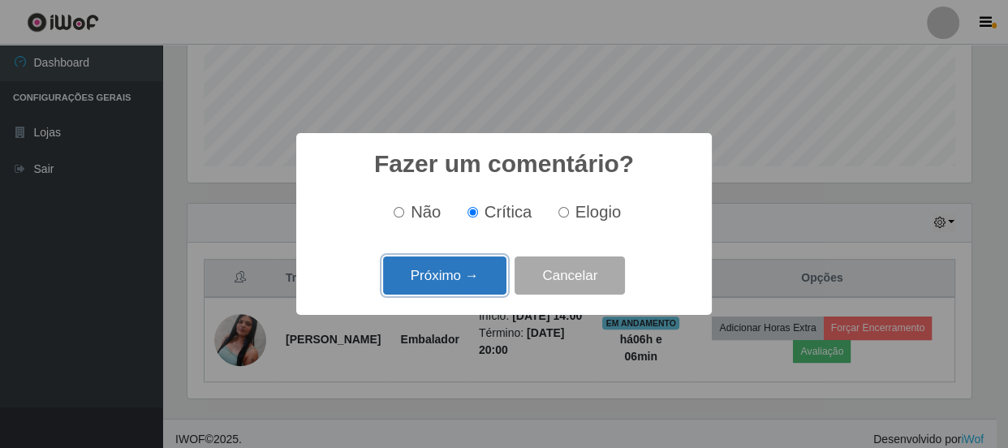
click at [459, 269] on button "Próximo →" at bounding box center [444, 275] width 123 height 38
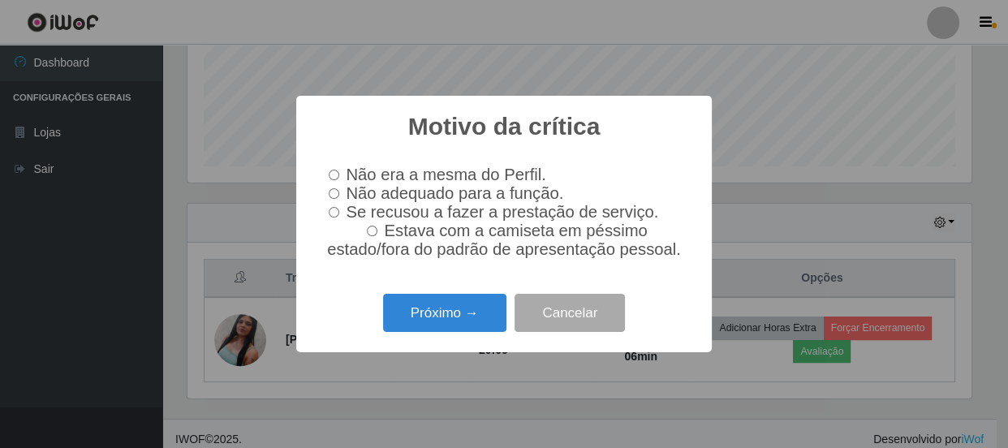
click at [343, 211] on label "Se recusou a fazer a prestação de serviço." at bounding box center [490, 212] width 336 height 19
click at [339, 211] on input "Se recusou a fazer a prestação de serviço." at bounding box center [334, 212] width 11 height 11
radio input "true"
drag, startPoint x: 405, startPoint y: 292, endPoint x: 412, endPoint y: 310, distance: 19.0
click at [407, 300] on div "Motivo da crítica × Não era a mesma do Perfil. Não adequado para a função. Se r…" at bounding box center [504, 224] width 416 height 256
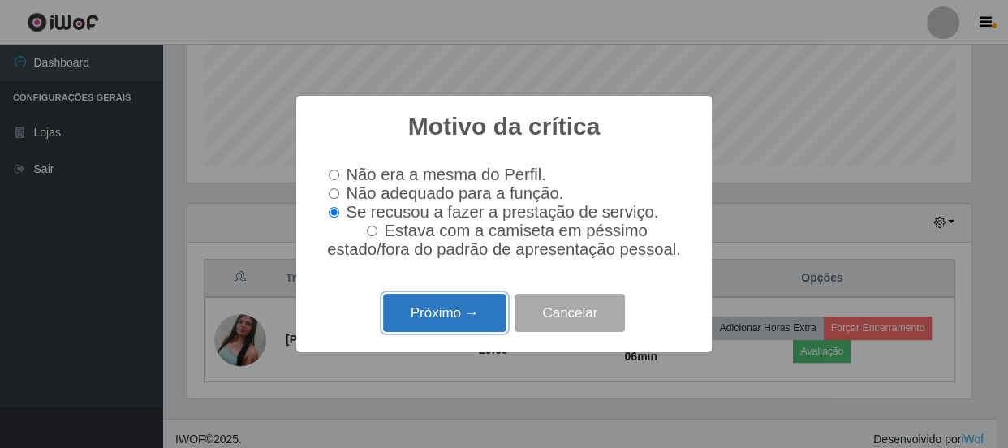
click at [413, 312] on button "Próximo →" at bounding box center [444, 313] width 123 height 38
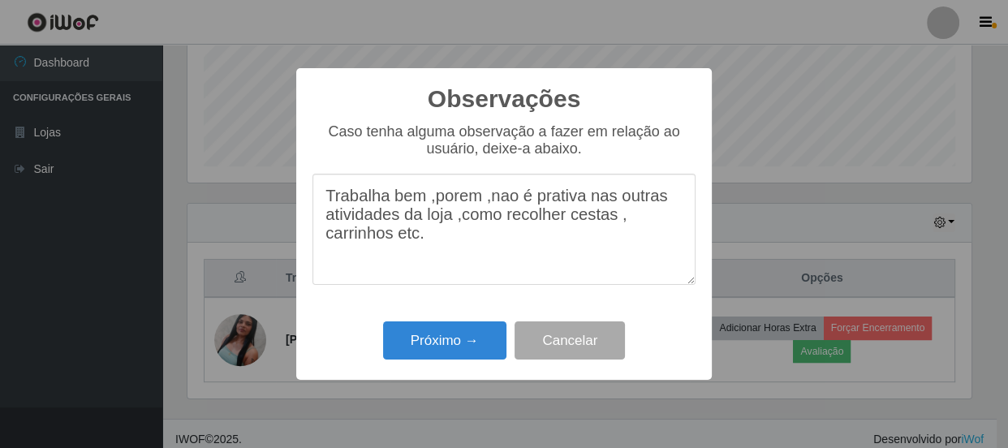
click at [424, 205] on textarea "Trabalha bem ,porem ,nao é prativa nas outras atividades da loja ,como recolher…" at bounding box center [503, 229] width 383 height 111
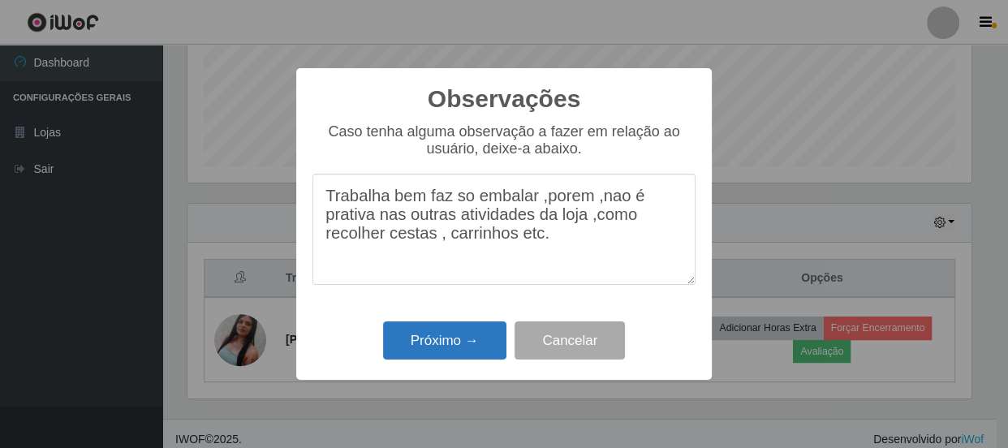
type textarea "Trabalha bem faz so embalar ,porem ,nao é prativa nas outras atividades da loja…"
click at [463, 337] on button "Próximo →" at bounding box center [444, 340] width 123 height 38
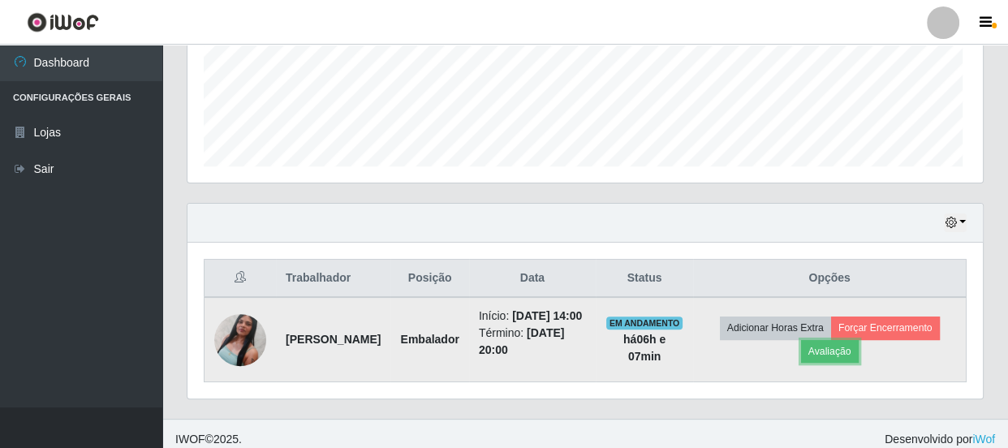
scroll to position [337, 791]
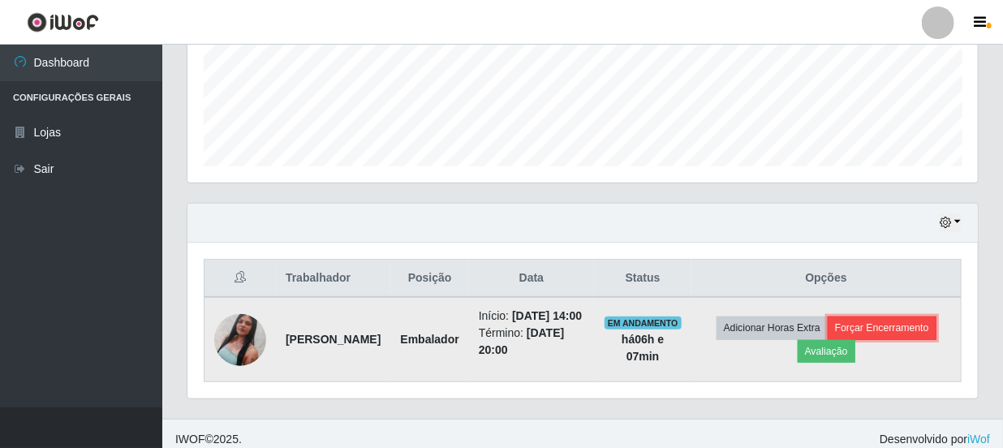
click at [890, 334] on button "Forçar Encerramento" at bounding box center [882, 328] width 109 height 23
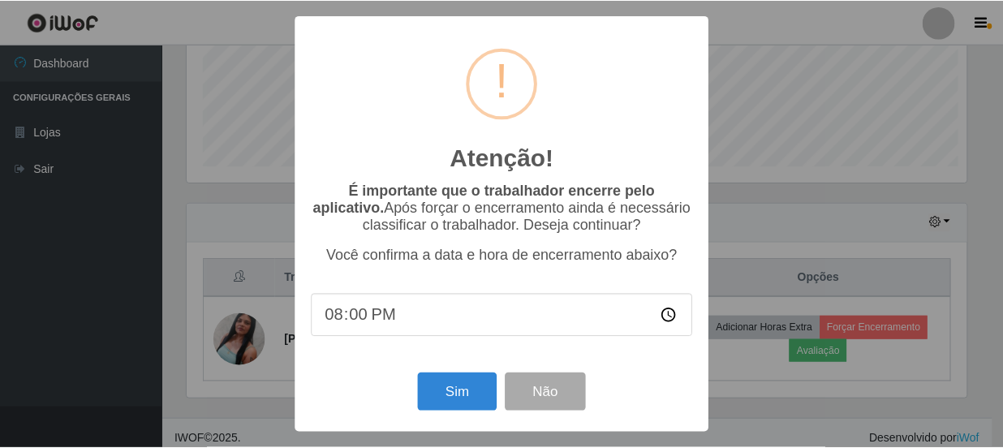
scroll to position [337, 783]
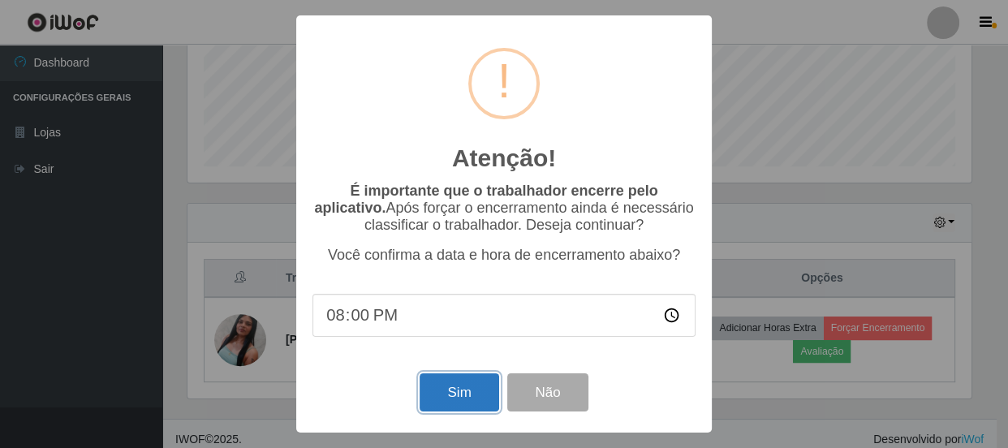
click at [475, 386] on button "Sim" at bounding box center [459, 392] width 79 height 38
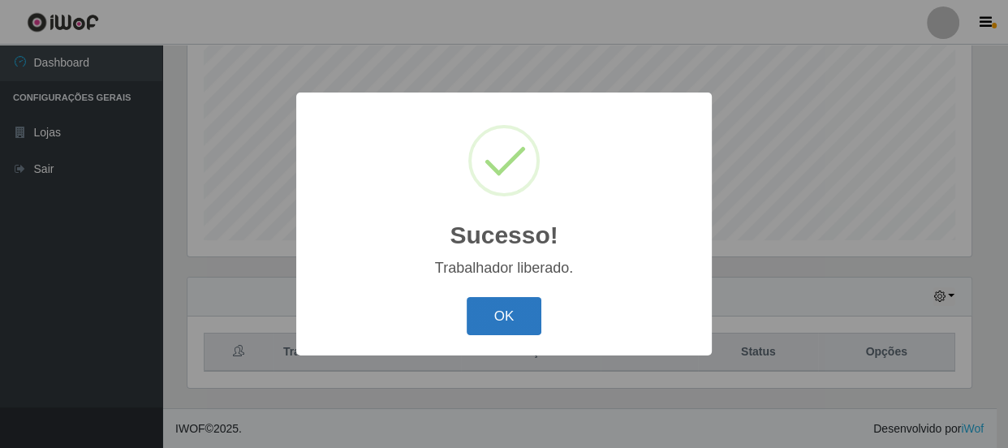
click at [518, 315] on button "OK" at bounding box center [504, 316] width 75 height 38
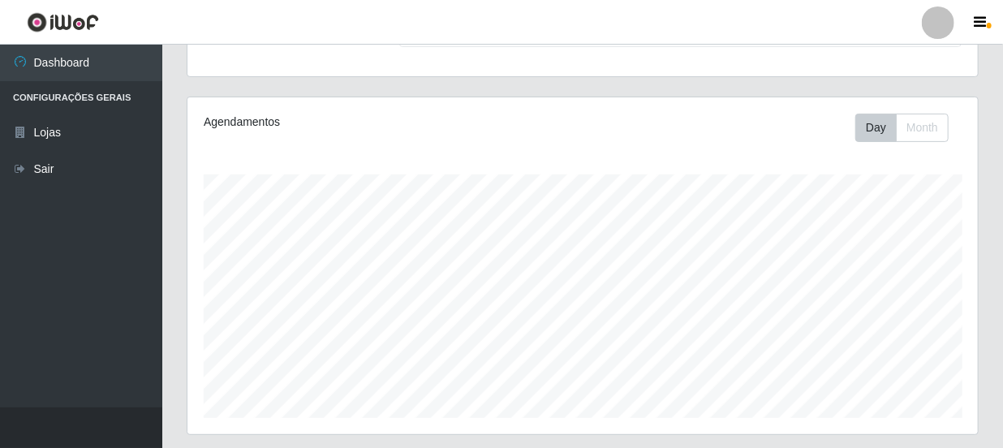
scroll to position [0, 0]
